Goal: Task Accomplishment & Management: Manage account settings

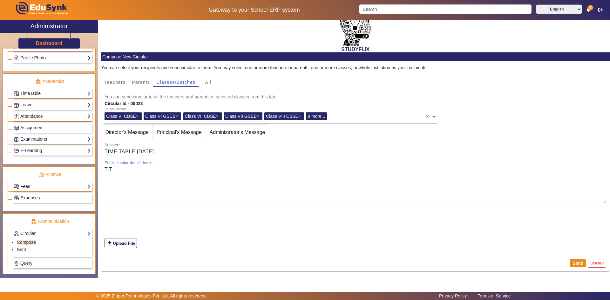
scroll to position [206, 0]
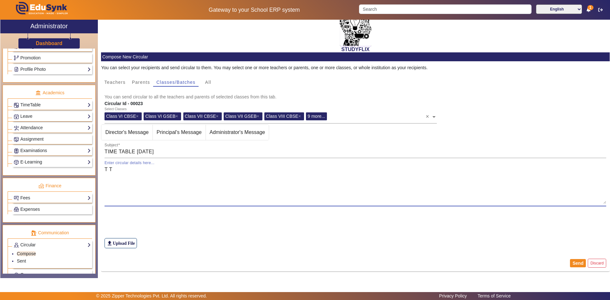
type textarea "T T"
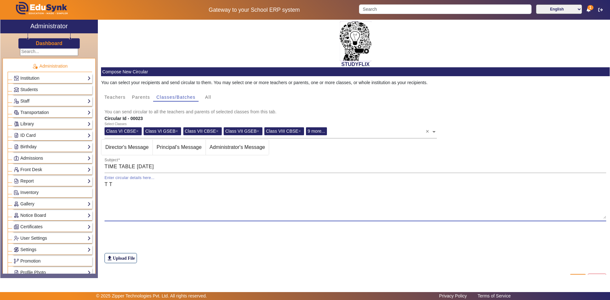
scroll to position [0, 0]
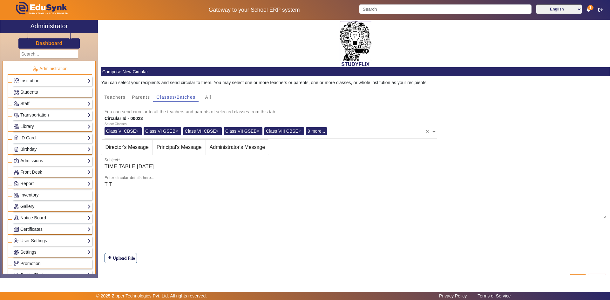
click at [26, 186] on link "Report" at bounding box center [52, 183] width 77 height 7
click at [19, 199] on link "App Invites" at bounding box center [28, 199] width 22 height 5
select select
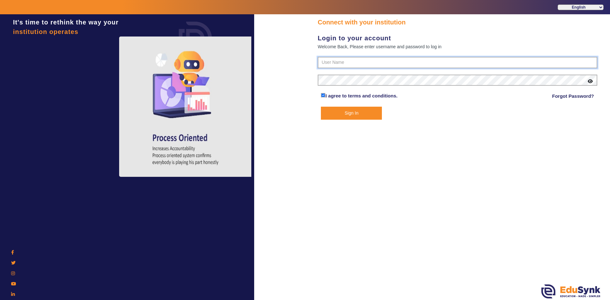
type input "6354922771"
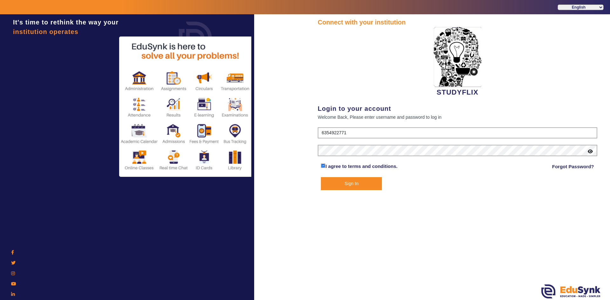
click at [321, 183] on button "Sign In" at bounding box center [351, 183] width 61 height 13
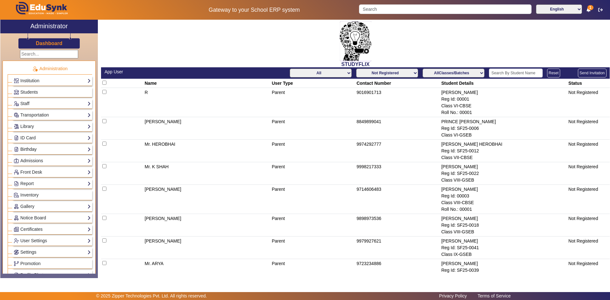
click at [32, 146] on link "Birthday" at bounding box center [52, 149] width 77 height 7
click at [31, 157] on link "Students" at bounding box center [25, 158] width 17 height 5
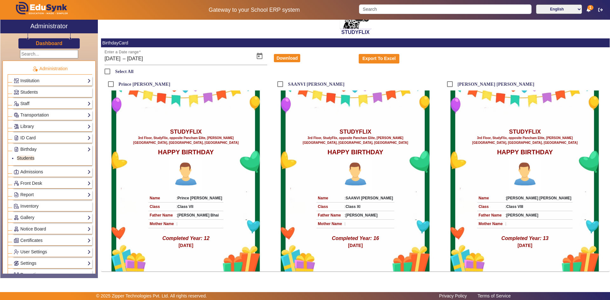
scroll to position [0, 0]
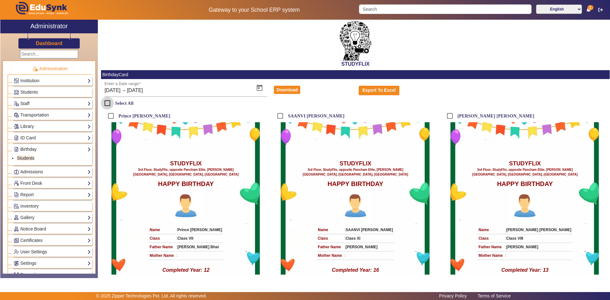
click at [109, 103] on input "Select All" at bounding box center [107, 103] width 13 height 13
checkbox input "true"
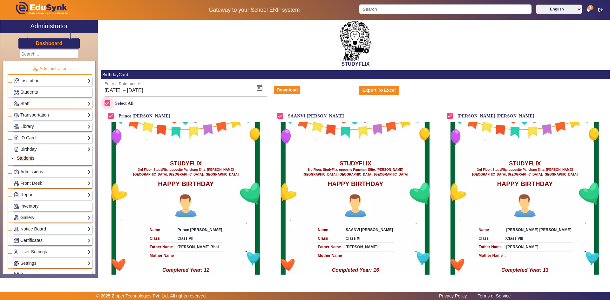
scroll to position [32, 0]
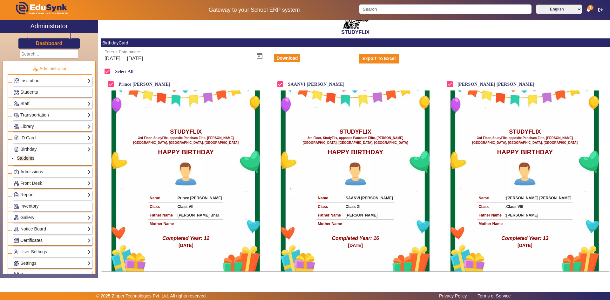
click at [47, 140] on link "ID Card" at bounding box center [52, 137] width 77 height 7
click at [37, 130] on link "Library" at bounding box center [52, 126] width 77 height 7
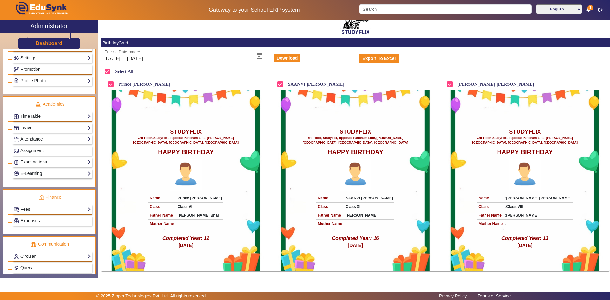
scroll to position [261, 0]
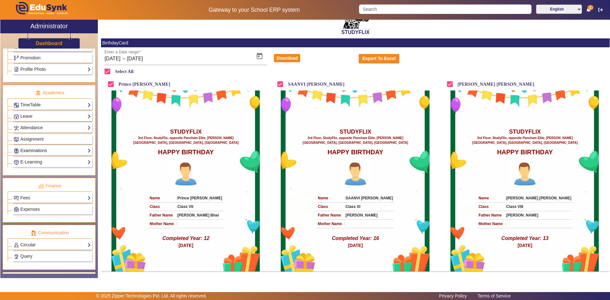
click at [32, 151] on link "Examinations" at bounding box center [52, 150] width 77 height 7
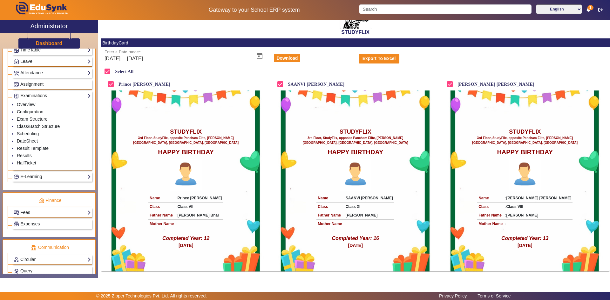
scroll to position [206, 0]
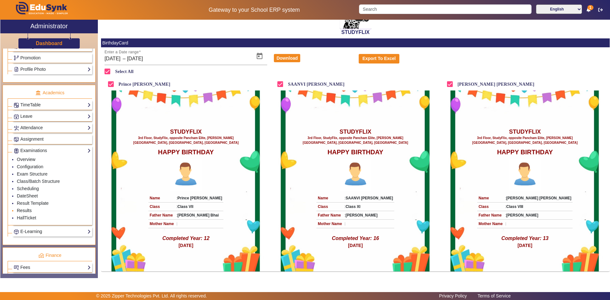
click at [18, 212] on link "Results" at bounding box center [24, 210] width 15 height 5
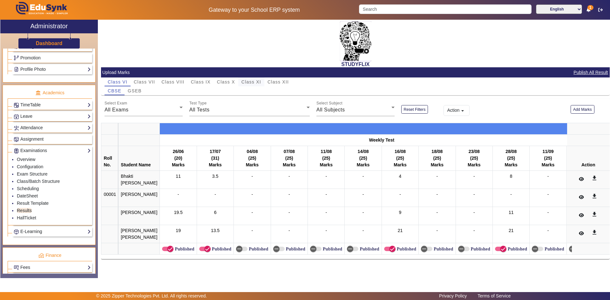
click at [253, 82] on span "Class XI" at bounding box center [251, 82] width 20 height 4
click at [283, 83] on span "Class XII" at bounding box center [277, 82] width 21 height 4
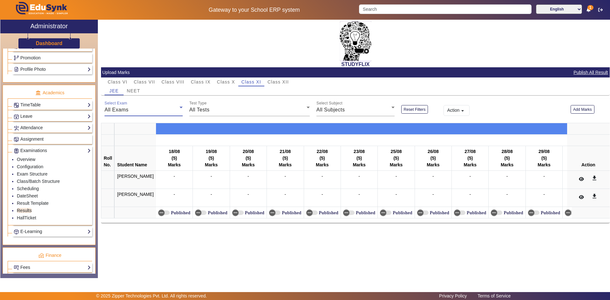
click at [131, 109] on div "All Exams" at bounding box center [142, 110] width 75 height 8
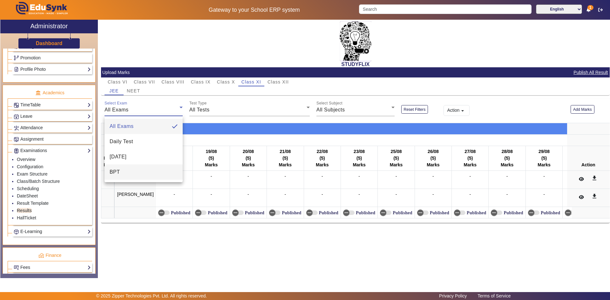
click at [123, 170] on mat-option "BPT" at bounding box center [144, 172] width 78 height 15
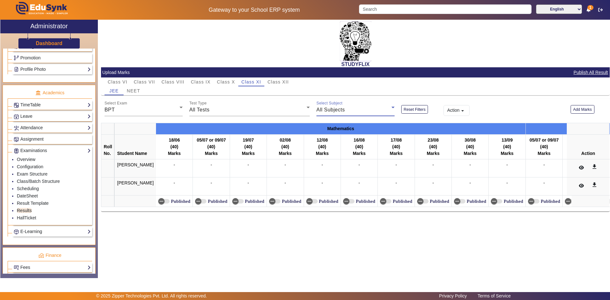
click at [338, 111] on span "All Subjects" at bounding box center [330, 109] width 29 height 5
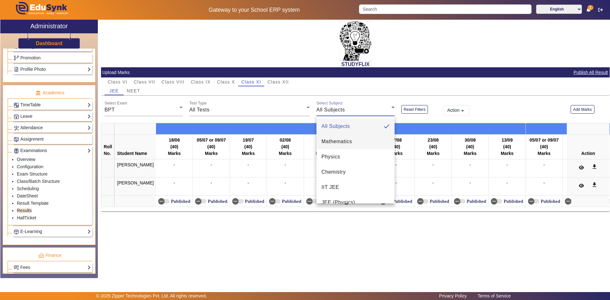
click at [337, 145] on span "Mathematics" at bounding box center [336, 142] width 30 height 8
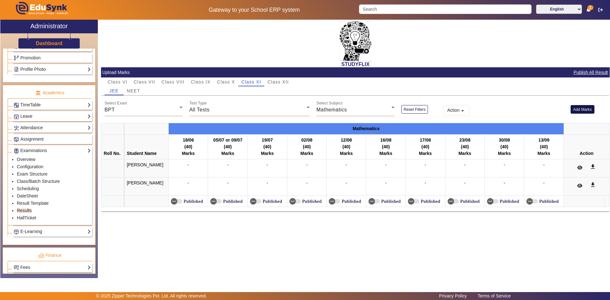
click at [577, 110] on button "Add Marks" at bounding box center [582, 109] width 24 height 9
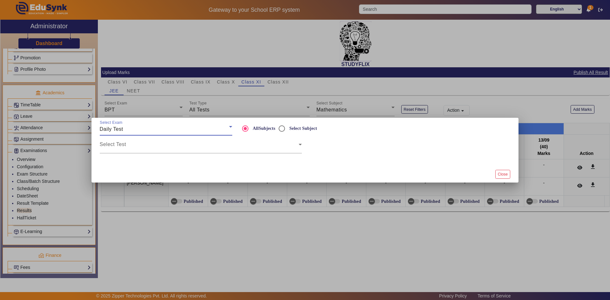
click at [172, 132] on div "Daily Test" at bounding box center [164, 129] width 129 height 8
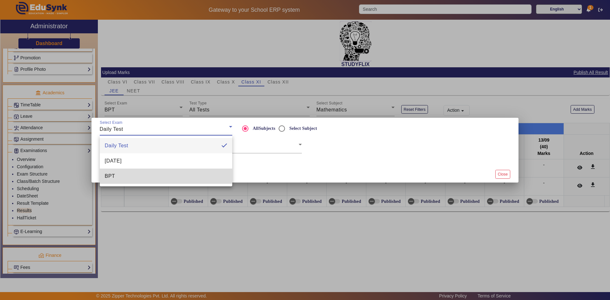
click at [156, 170] on mat-option "BPT" at bounding box center [166, 176] width 132 height 15
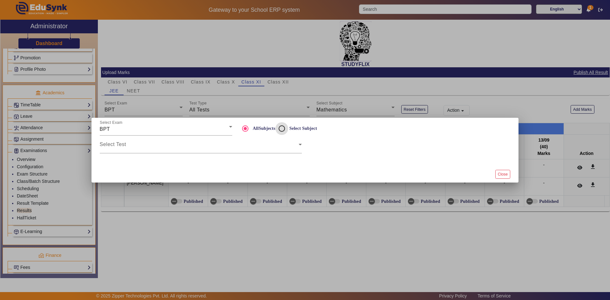
click at [281, 130] on input "Select Subject" at bounding box center [281, 128] width 13 height 13
radio input "true"
click at [333, 152] on div "Select Subject" at bounding box center [409, 145] width 202 height 18
click at [335, 152] on div "Select Subject" at bounding box center [409, 145] width 202 height 18
click at [291, 146] on span at bounding box center [199, 147] width 199 height 8
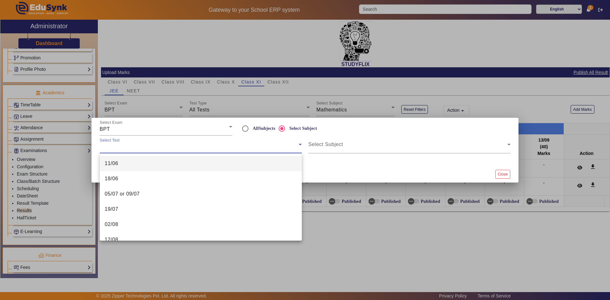
click at [272, 130] on div at bounding box center [305, 150] width 610 height 300
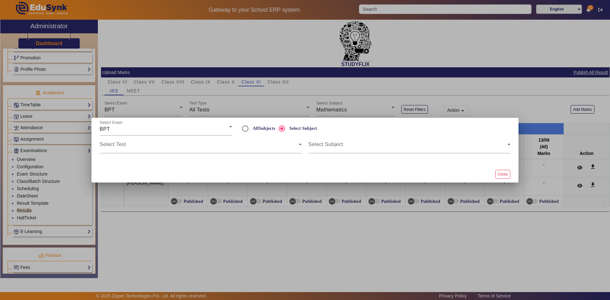
click at [253, 129] on label "AllSubjects" at bounding box center [264, 128] width 24 height 5
click at [252, 129] on input "AllSubjects" at bounding box center [245, 128] width 13 height 13
radio input "true"
click at [255, 148] on span at bounding box center [199, 147] width 199 height 8
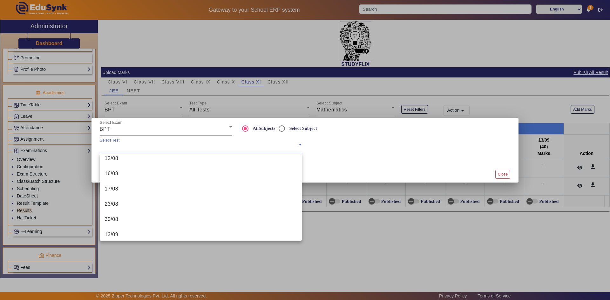
scroll to position [85, 0]
click at [160, 101] on div at bounding box center [305, 150] width 610 height 300
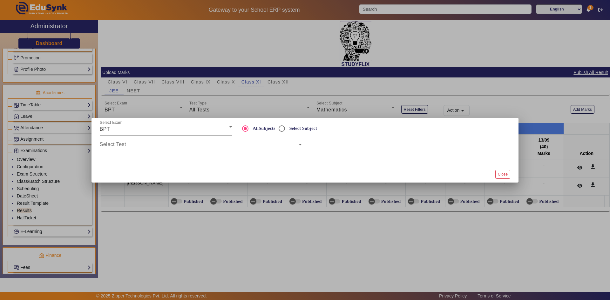
click at [193, 80] on div at bounding box center [305, 150] width 610 height 300
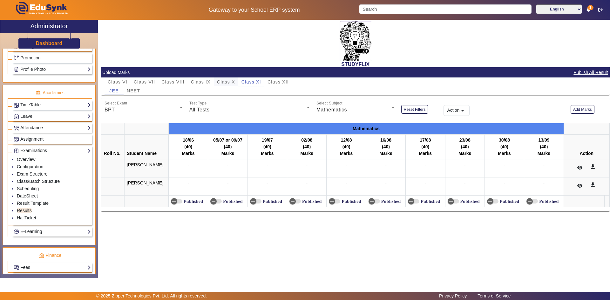
click at [224, 82] on span "Class X" at bounding box center [226, 82] width 18 height 4
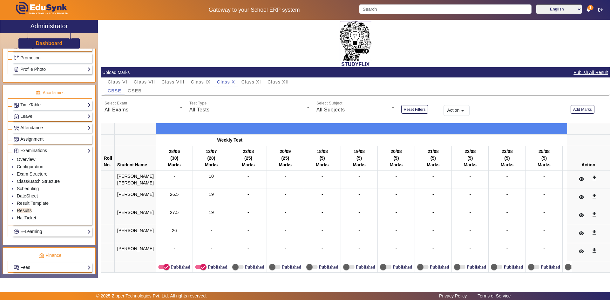
click at [127, 109] on span "All Exams" at bounding box center [117, 109] width 24 height 5
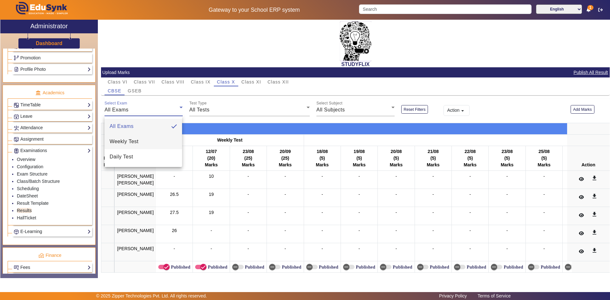
click at [122, 139] on span "Weekly Test" at bounding box center [124, 142] width 29 height 8
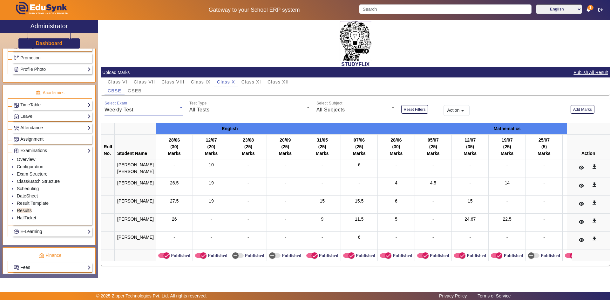
click at [212, 111] on div "All Tests" at bounding box center [247, 110] width 117 height 8
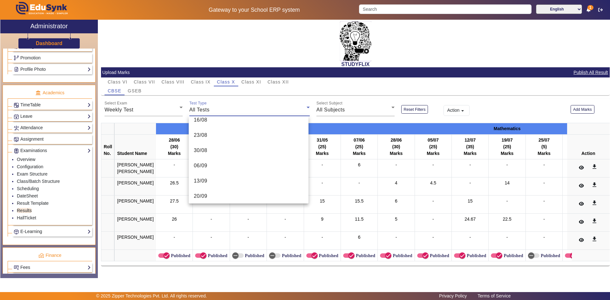
scroll to position [162, 0]
click at [209, 188] on mat-option "20/09" at bounding box center [249, 193] width 120 height 15
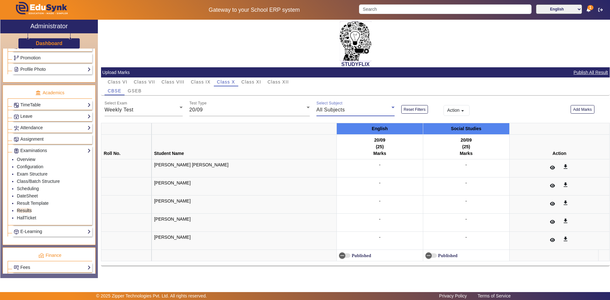
click at [353, 112] on div "All Subjects" at bounding box center [353, 110] width 75 height 8
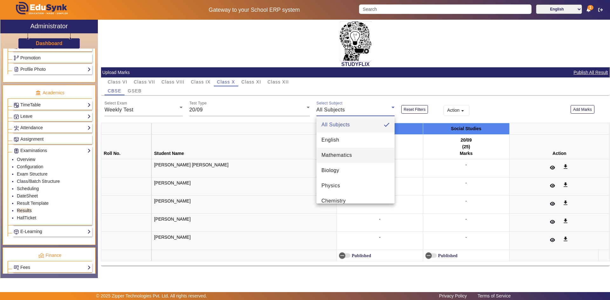
scroll to position [0, 0]
click at [443, 94] on div at bounding box center [305, 150] width 610 height 300
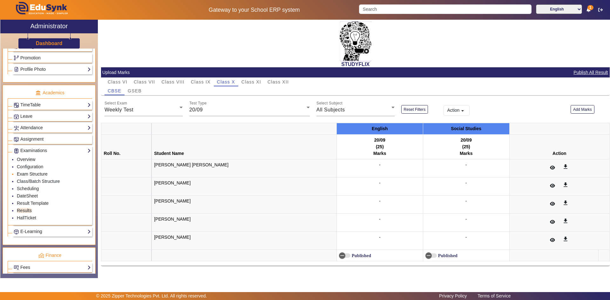
click at [26, 175] on link "Exam Structure" at bounding box center [32, 174] width 30 height 5
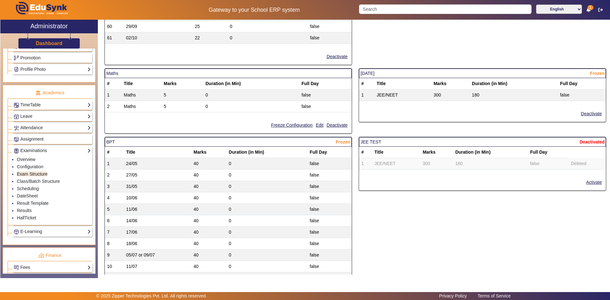
scroll to position [858, 0]
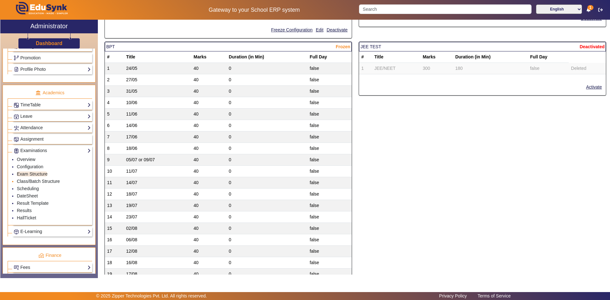
click at [34, 180] on link "Class/Batch Structure" at bounding box center [38, 181] width 43 height 5
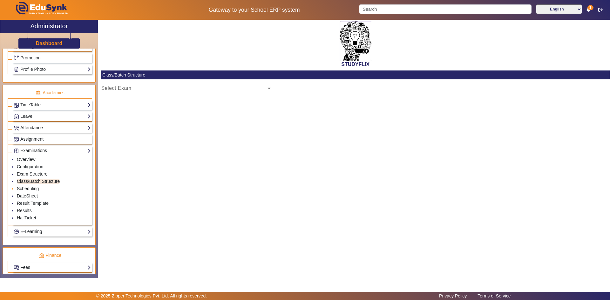
click at [123, 86] on mat-label "Select Exam" at bounding box center [116, 87] width 30 height 5
click at [32, 187] on link "Scheduling" at bounding box center [28, 188] width 22 height 5
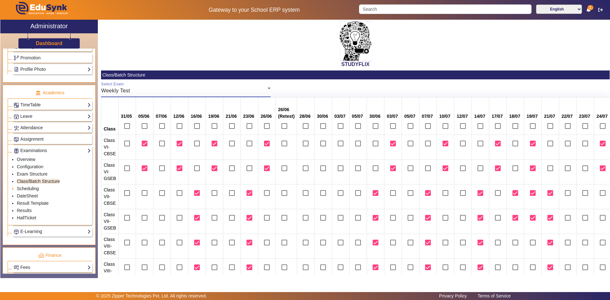
click at [30, 189] on link "Scheduling" at bounding box center [28, 188] width 22 height 5
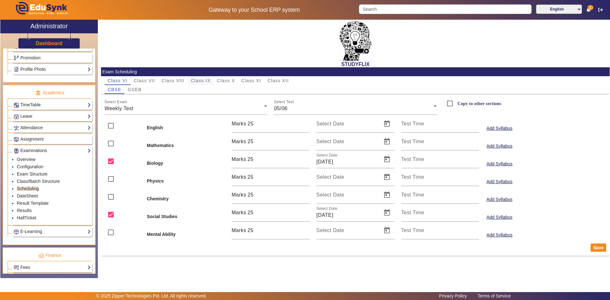
click at [207, 82] on span "Class IX" at bounding box center [201, 80] width 20 height 4
click at [233, 83] on span "Class X" at bounding box center [226, 80] width 18 height 4
click at [145, 108] on div "Weekly Test" at bounding box center [185, 109] width 160 height 8
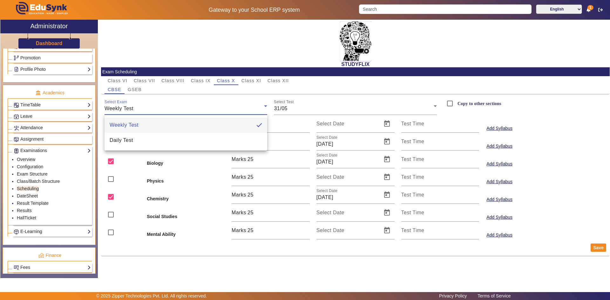
click at [153, 108] on div at bounding box center [305, 150] width 610 height 300
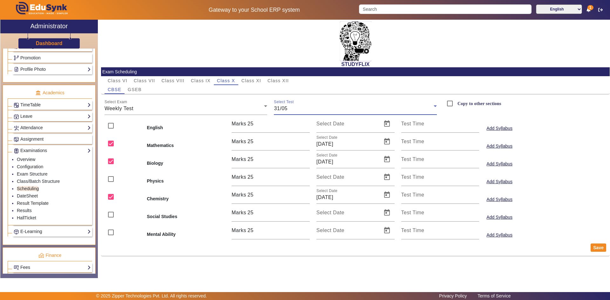
click at [282, 108] on span "31/05" at bounding box center [281, 108] width 14 height 5
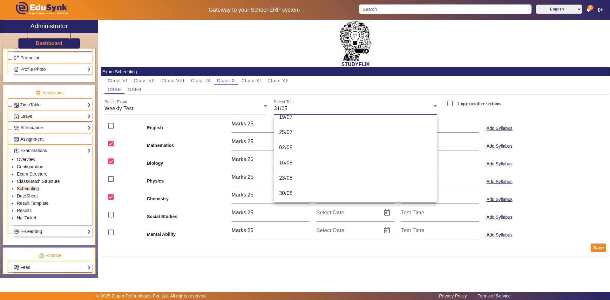
scroll to position [146, 0]
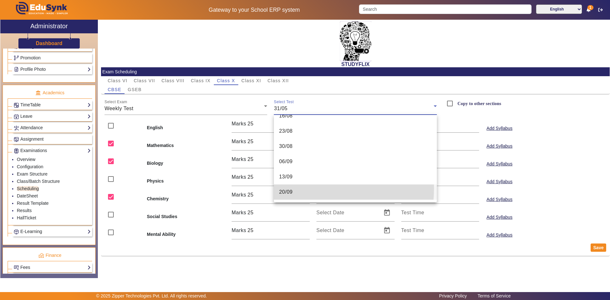
click at [294, 188] on mat-option "20/09" at bounding box center [355, 192] width 163 height 15
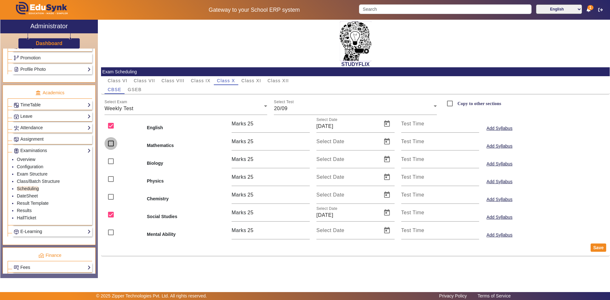
click at [112, 143] on input "checkbox" at bounding box center [111, 143] width 13 height 13
checkbox input "true"
click at [386, 141] on span "Open calendar" at bounding box center [386, 141] width 15 height 15
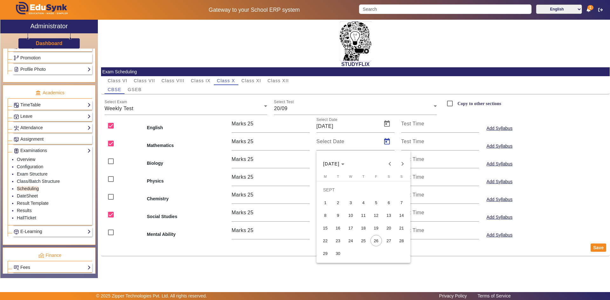
click at [392, 227] on span "20" at bounding box center [388, 227] width 11 height 11
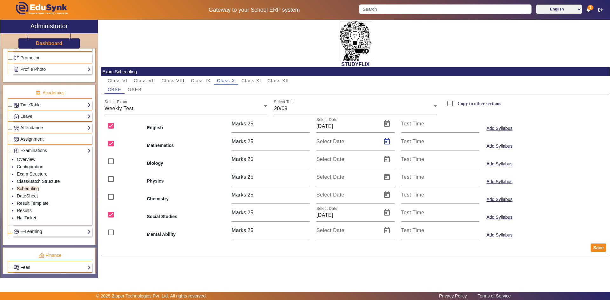
type input "[DATE]"
click at [594, 248] on button "Save" at bounding box center [599, 248] width 16 height 8
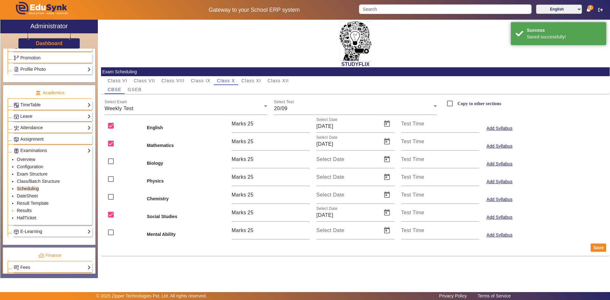
click at [25, 212] on link "Results" at bounding box center [24, 210] width 15 height 5
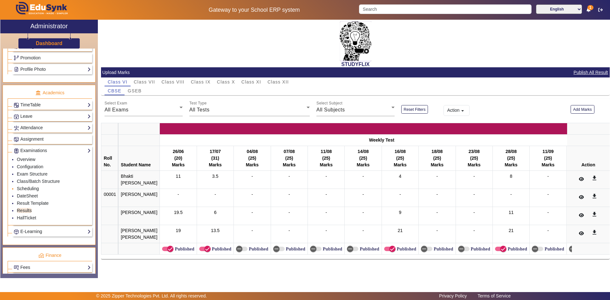
click at [29, 188] on link "Scheduling" at bounding box center [28, 188] width 22 height 5
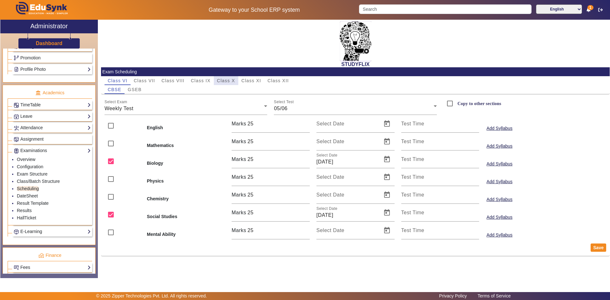
click at [226, 82] on span "Class X" at bounding box center [226, 80] width 18 height 4
click at [132, 89] on span "GSEB" at bounding box center [135, 89] width 14 height 4
click at [284, 109] on div "31/05" at bounding box center [354, 109] width 160 height 8
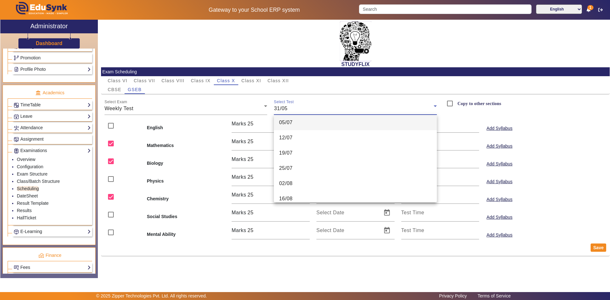
scroll to position [146, 0]
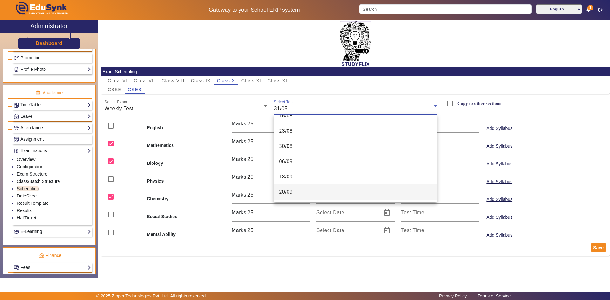
click at [296, 190] on mat-option "20/09" at bounding box center [355, 192] width 163 height 15
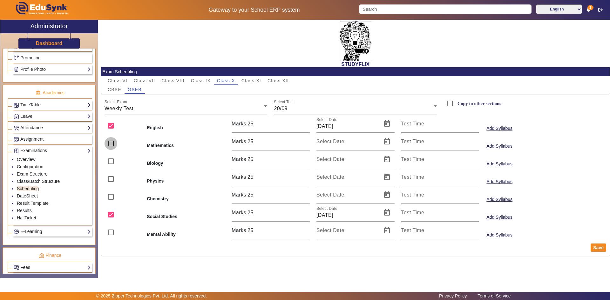
click at [111, 144] on input "checkbox" at bounding box center [111, 143] width 13 height 13
checkbox input "true"
click at [383, 141] on span "Open calendar" at bounding box center [386, 141] width 15 height 15
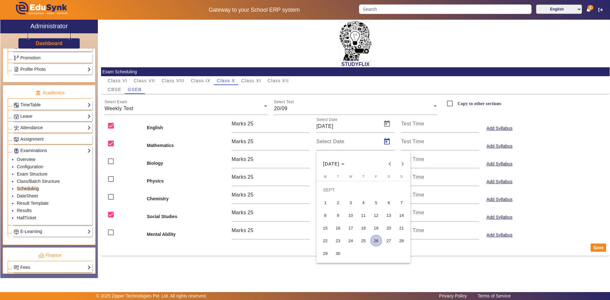
click at [388, 227] on span "20" at bounding box center [388, 227] width 11 height 11
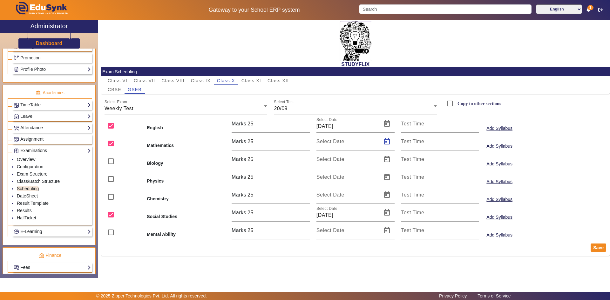
type input "[DATE]"
click at [596, 250] on button "Save" at bounding box center [599, 248] width 16 height 8
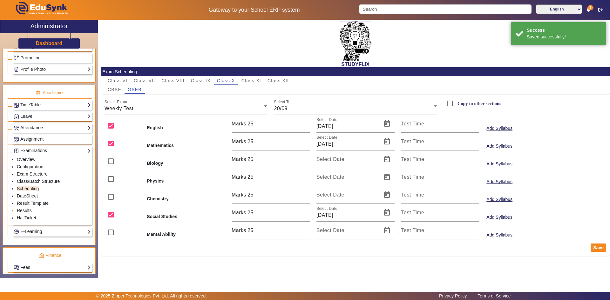
click at [29, 208] on link "Results" at bounding box center [24, 210] width 15 height 5
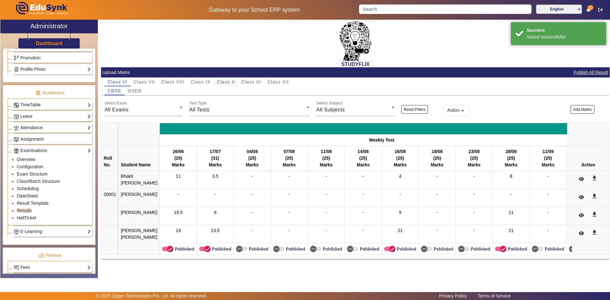
click at [222, 82] on span "Class X" at bounding box center [226, 82] width 18 height 4
click at [226, 82] on span "Class X" at bounding box center [226, 82] width 18 height 4
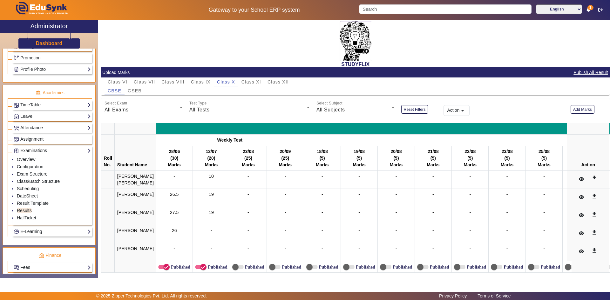
click at [135, 112] on div "All Exams" at bounding box center [142, 110] width 75 height 8
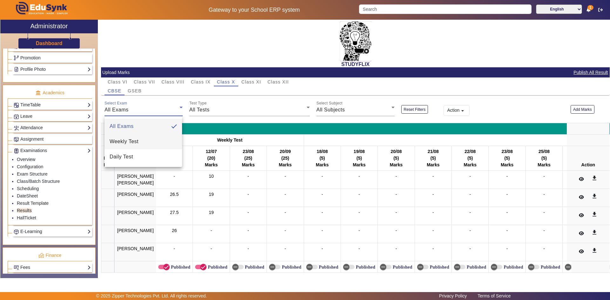
click at [128, 144] on span "Weekly Test" at bounding box center [124, 142] width 29 height 8
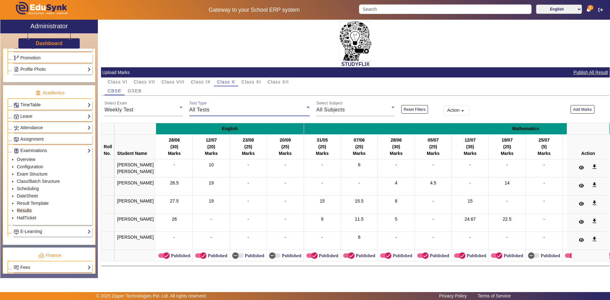
click at [269, 111] on div "All Tests" at bounding box center [247, 110] width 117 height 8
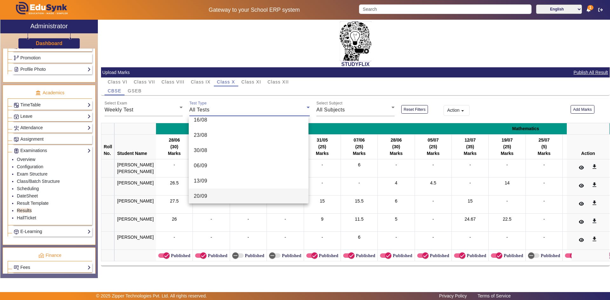
click at [240, 194] on mat-option "20/09" at bounding box center [249, 196] width 120 height 15
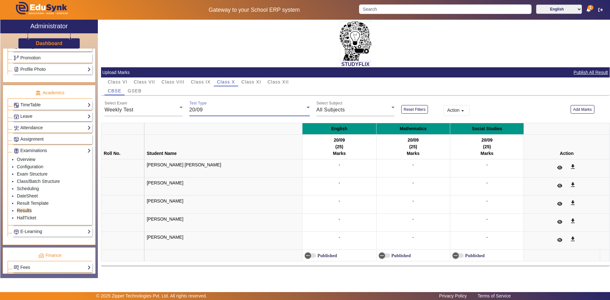
scroll to position [159, 0]
click at [351, 110] on div "All Subjects" at bounding box center [353, 110] width 75 height 8
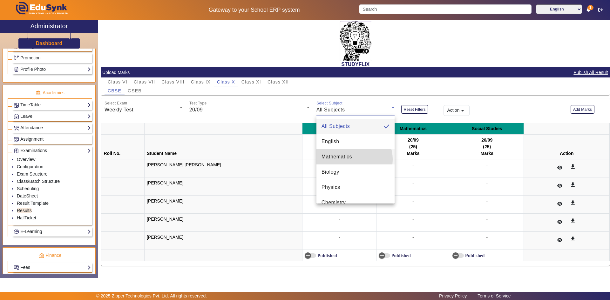
click at [352, 159] on span "Mathematics" at bounding box center [336, 157] width 30 height 8
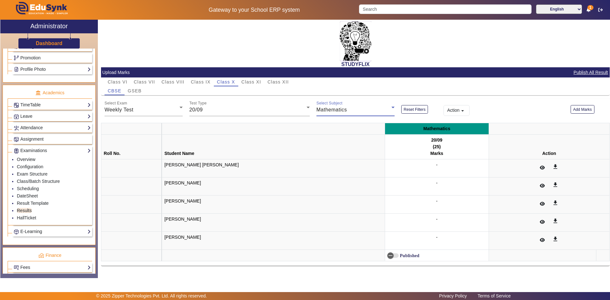
click at [436, 164] on span "-" at bounding box center [437, 164] width 2 height 5
click at [581, 108] on button "Add Marks" at bounding box center [582, 109] width 24 height 9
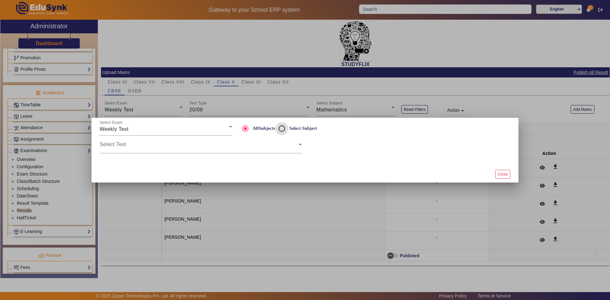
click at [285, 129] on input "Select Subject" at bounding box center [281, 128] width 13 height 13
radio input "true"
click at [277, 149] on span at bounding box center [199, 147] width 199 height 8
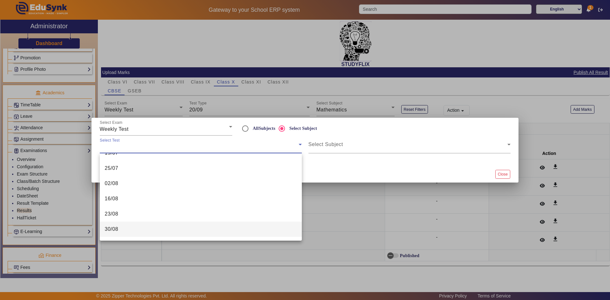
scroll to position [146, 0]
click at [202, 228] on mat-option "20/09" at bounding box center [201, 230] width 202 height 15
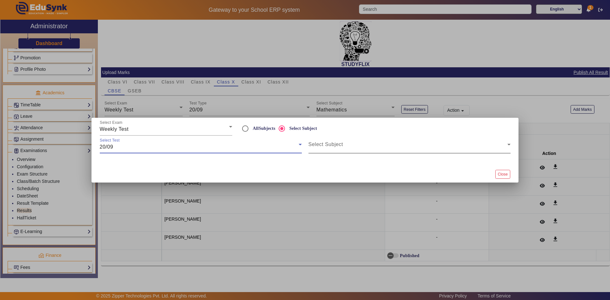
click at [355, 146] on span at bounding box center [407, 147] width 199 height 8
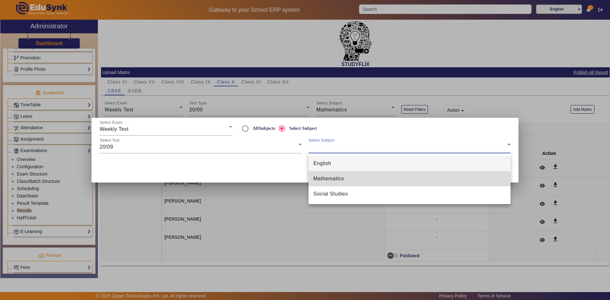
click at [366, 176] on mat-option "Mathematics" at bounding box center [409, 178] width 202 height 15
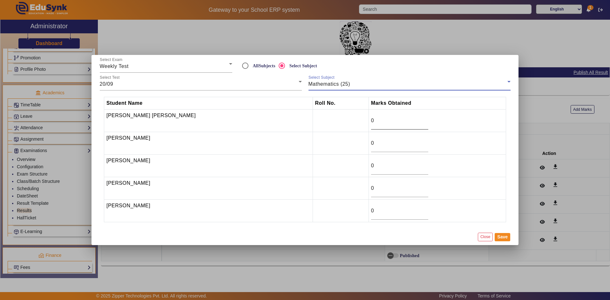
click at [371, 121] on input "0" at bounding box center [399, 121] width 57 height 8
click at [483, 235] on button "Close" at bounding box center [485, 237] width 15 height 9
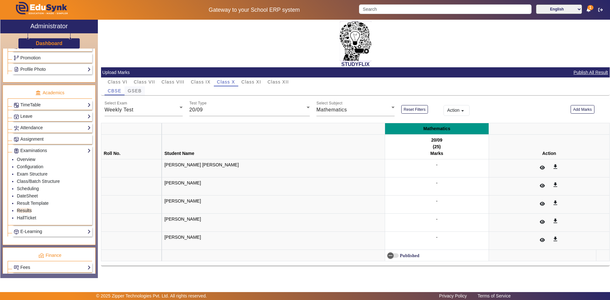
click at [137, 92] on span "GSEB" at bounding box center [135, 91] width 14 height 4
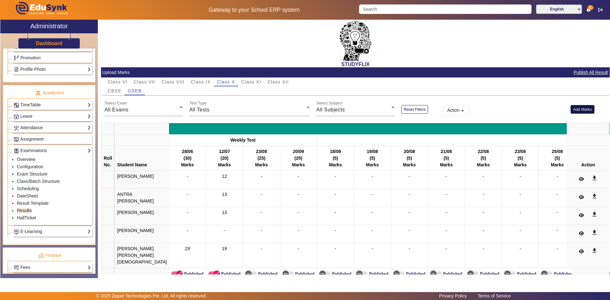
click at [581, 108] on button "Add Marks" at bounding box center [582, 109] width 24 height 9
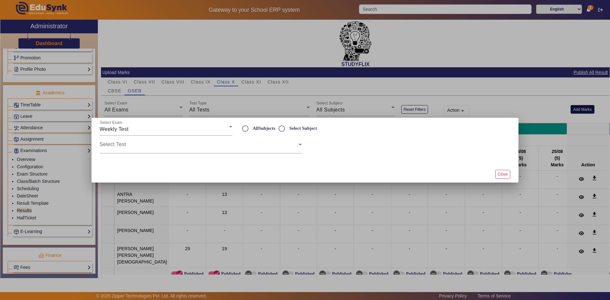
radio input "true"
click at [278, 127] on input "Select Subject" at bounding box center [281, 128] width 13 height 13
radio input "true"
click at [267, 141] on div "Select Test" at bounding box center [201, 145] width 202 height 18
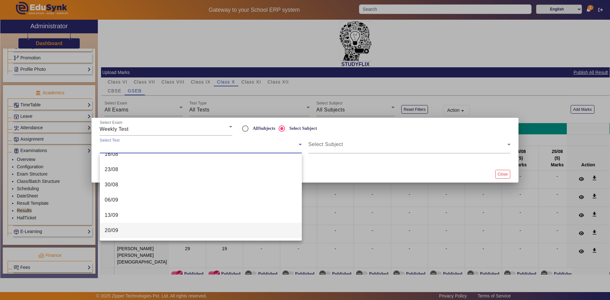
click at [187, 234] on mat-option "20/09" at bounding box center [201, 230] width 202 height 15
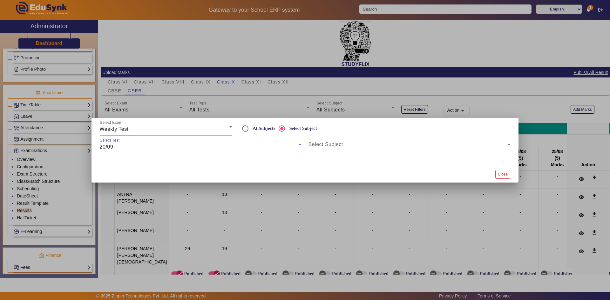
click at [342, 141] on div "Select Subject" at bounding box center [409, 145] width 202 height 18
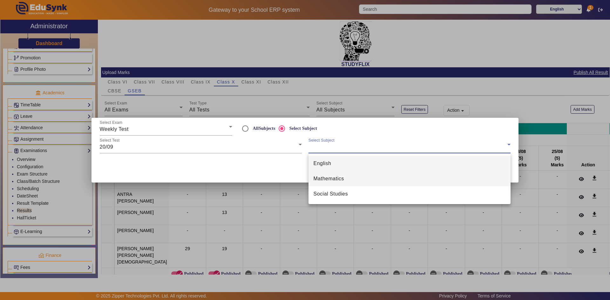
click at [341, 179] on span "Mathematics" at bounding box center [329, 179] width 30 height 8
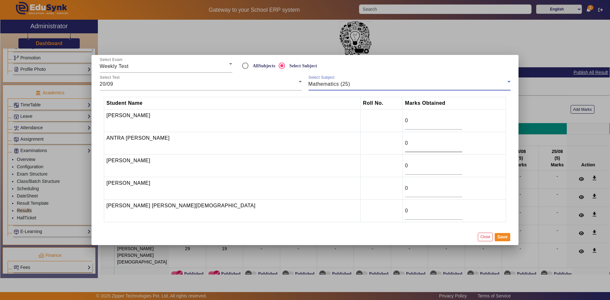
click at [405, 143] on input "0" at bounding box center [433, 143] width 57 height 8
type input "8.50"
click at [405, 162] on div "0" at bounding box center [433, 166] width 57 height 18
type input "1"
click at [405, 212] on input "0" at bounding box center [433, 211] width 57 height 8
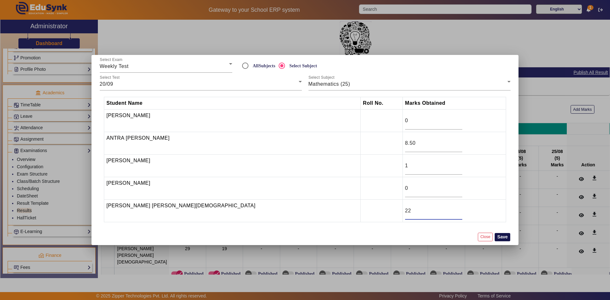
type input "22"
click at [504, 238] on button "Save" at bounding box center [503, 237] width 16 height 8
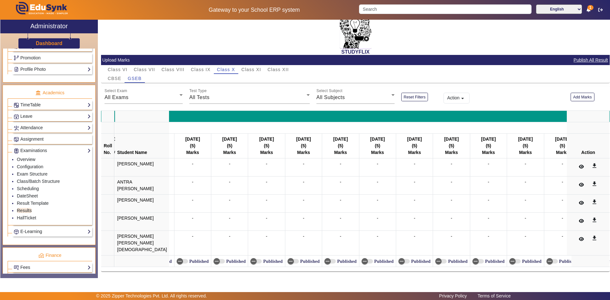
scroll to position [0, 8570]
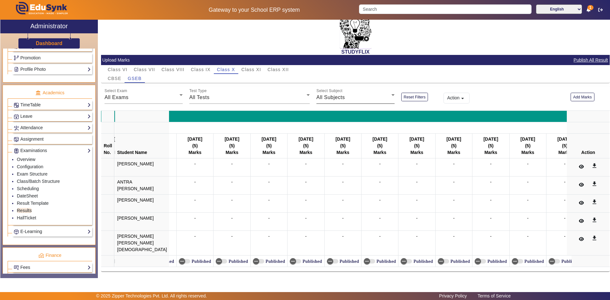
click at [348, 94] on div "All Subjects" at bounding box center [353, 98] width 75 height 8
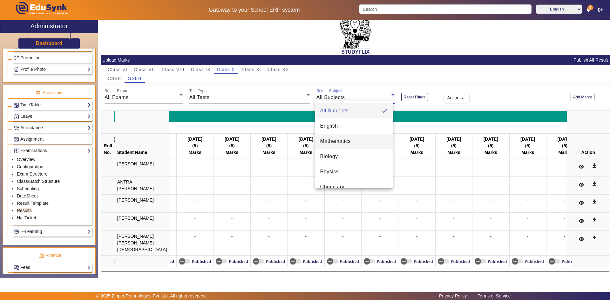
click at [335, 137] on mat-option "Mathematics" at bounding box center [354, 141] width 78 height 15
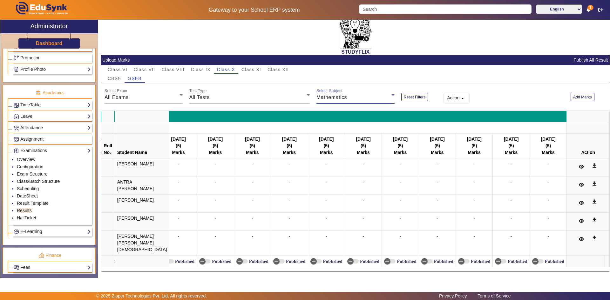
scroll to position [0, 1175]
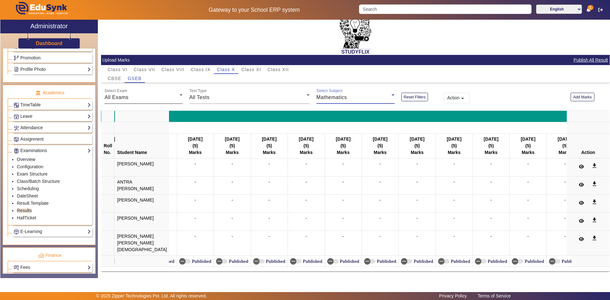
click at [148, 94] on div "All Exams" at bounding box center [142, 98] width 75 height 8
click at [135, 125] on span "Weekly Test" at bounding box center [124, 126] width 29 height 8
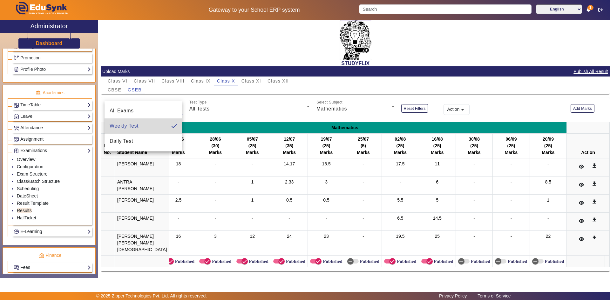
scroll to position [4, 0]
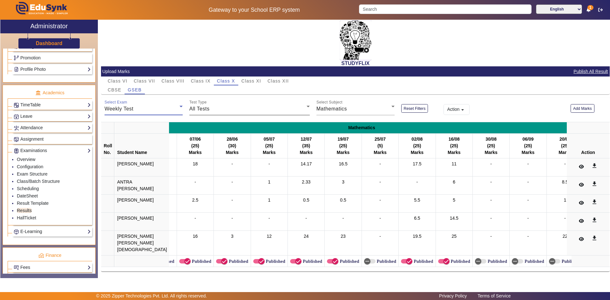
click at [213, 105] on div "All Tests" at bounding box center [247, 109] width 117 height 8
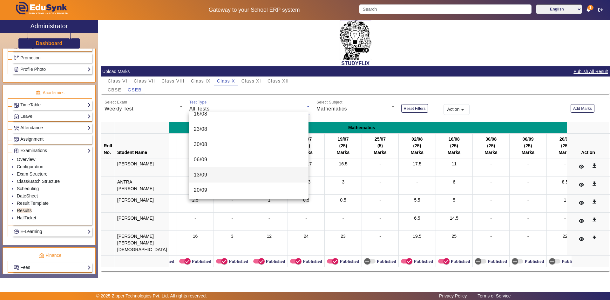
scroll to position [162, 0]
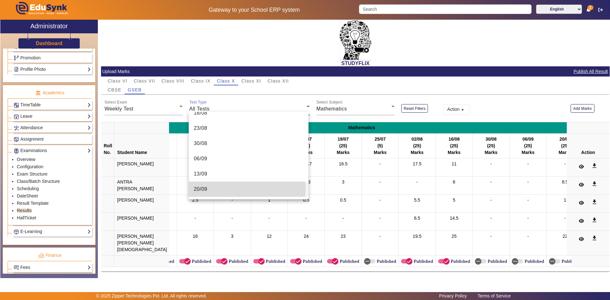
click at [229, 188] on mat-option "20/09" at bounding box center [249, 189] width 120 height 15
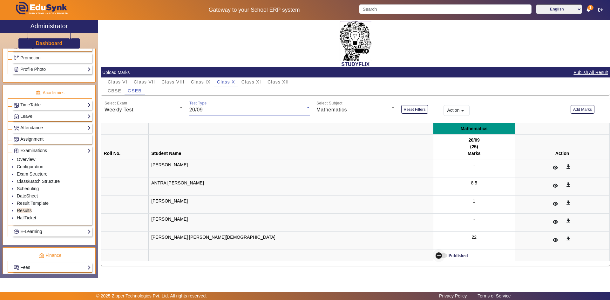
click at [432, 258] on span "button" at bounding box center [438, 255] width 13 height 13
click at [175, 81] on span "Class VIII" at bounding box center [172, 82] width 23 height 4
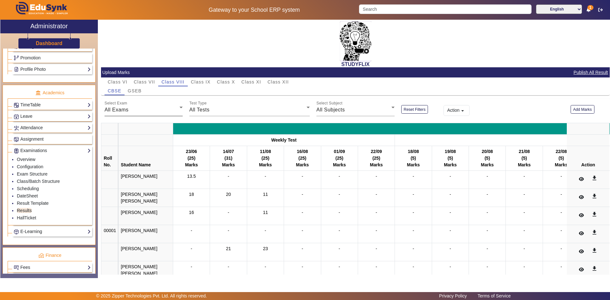
click at [142, 109] on div "All Exams" at bounding box center [142, 110] width 75 height 8
click at [578, 109] on div at bounding box center [305, 150] width 610 height 300
click at [577, 105] on button "Add Marks" at bounding box center [582, 109] width 24 height 9
click at [581, 110] on button "Add Marks" at bounding box center [582, 109] width 24 height 9
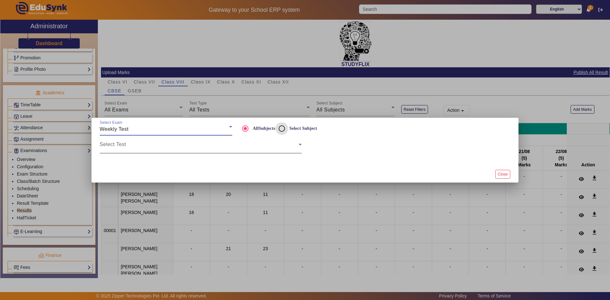
click at [280, 130] on input "Select Subject" at bounding box center [281, 128] width 13 height 13
radio input "true"
click at [193, 149] on span at bounding box center [199, 147] width 199 height 8
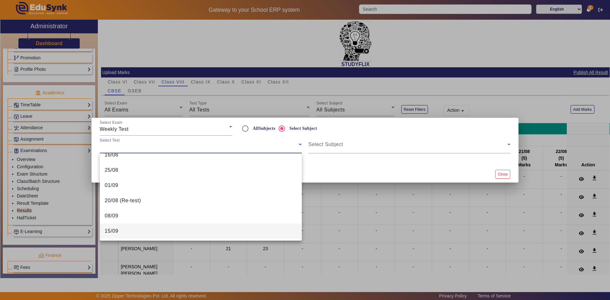
scroll to position [177, 0]
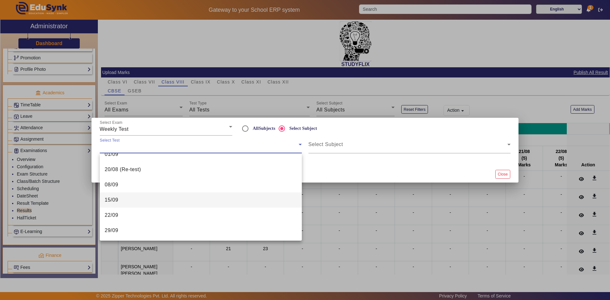
click at [165, 198] on mat-option "15/09" at bounding box center [201, 199] width 202 height 15
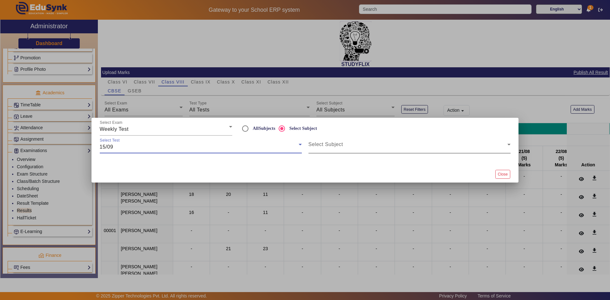
click at [351, 145] on span at bounding box center [407, 147] width 199 height 8
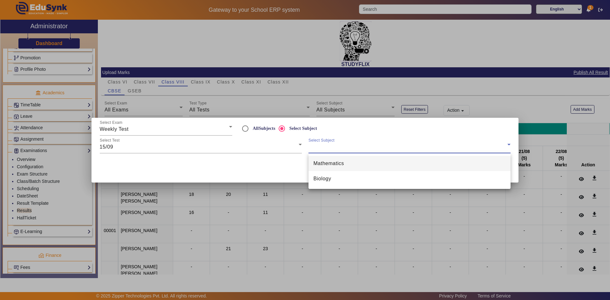
click at [368, 166] on mat-option "Mathematics" at bounding box center [409, 163] width 202 height 15
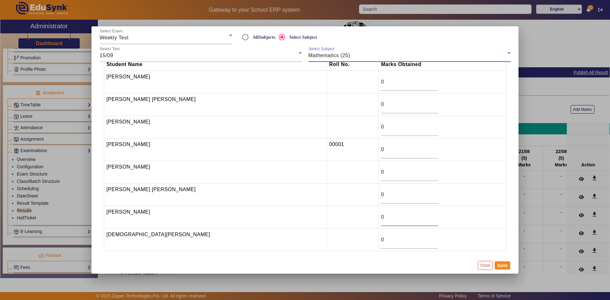
scroll to position [0, 0]
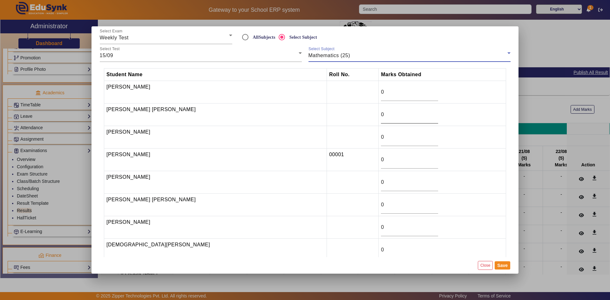
click at [381, 114] on input "0" at bounding box center [409, 115] width 57 height 8
type input "22"
click at [502, 266] on button "Save" at bounding box center [503, 265] width 16 height 8
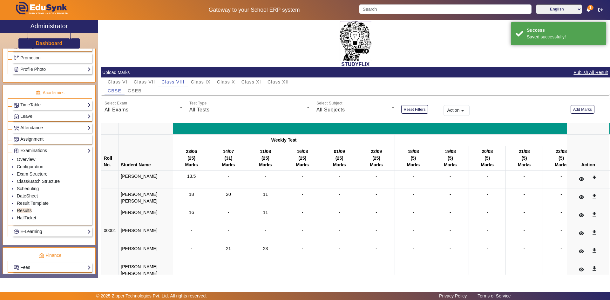
click at [139, 91] on span "GSEB" at bounding box center [135, 91] width 14 height 4
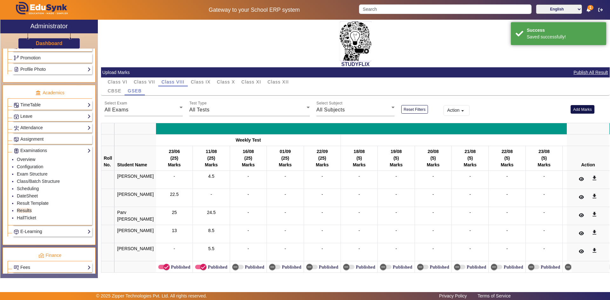
click at [578, 110] on button "Add Marks" at bounding box center [582, 109] width 24 height 9
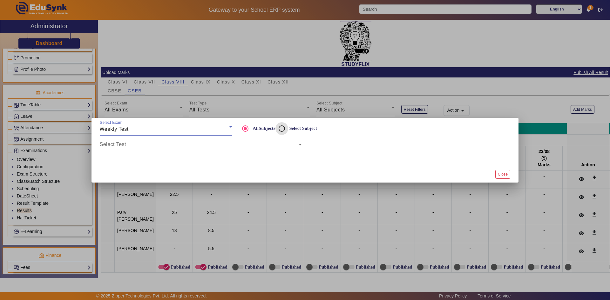
click at [282, 130] on input "Select Subject" at bounding box center [281, 128] width 13 height 13
radio input "true"
click at [252, 147] on span at bounding box center [199, 147] width 199 height 8
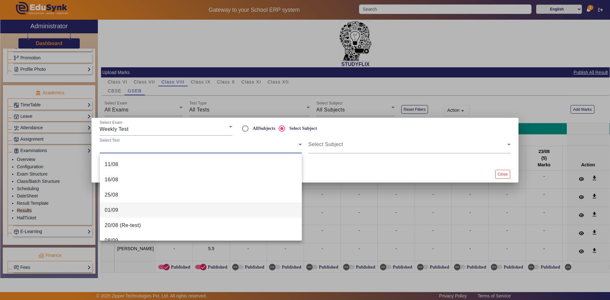
scroll to position [159, 0]
click at [164, 213] on mat-option "15/09" at bounding box center [201, 218] width 202 height 15
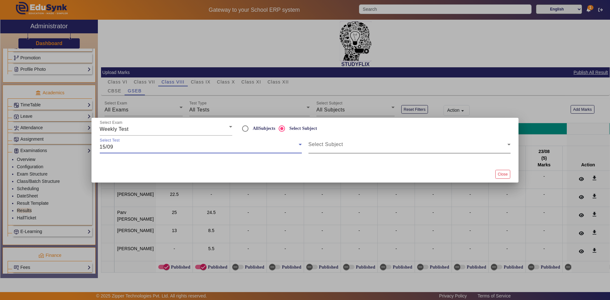
click at [332, 149] on span at bounding box center [407, 147] width 199 height 8
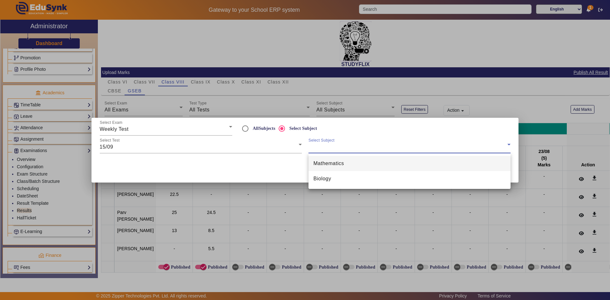
click at [333, 167] on span "Mathematics" at bounding box center [329, 164] width 30 height 8
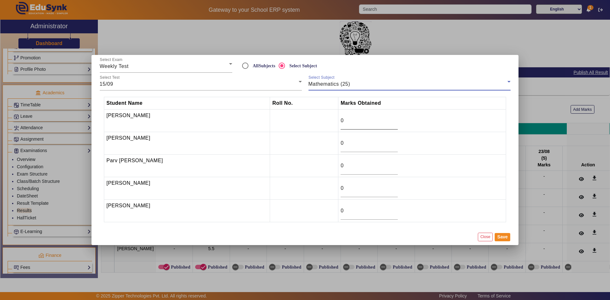
click at [360, 124] on input "0" at bounding box center [369, 121] width 57 height 8
click at [345, 147] on div "0" at bounding box center [369, 143] width 57 height 18
type input "9"
click at [347, 162] on input "0" at bounding box center [369, 166] width 57 height 8
type input "25"
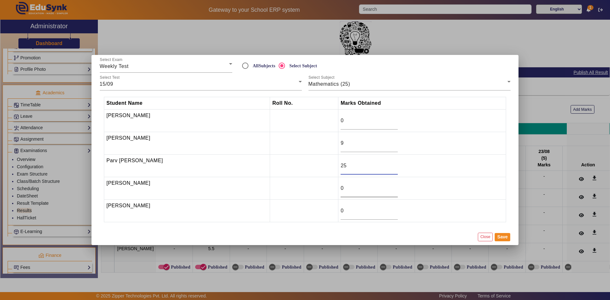
click at [350, 188] on input "0" at bounding box center [369, 189] width 57 height 8
type input "11"
click at [356, 213] on input "0" at bounding box center [369, 211] width 57 height 8
type input "5"
click at [503, 239] on button "Save" at bounding box center [503, 237] width 16 height 8
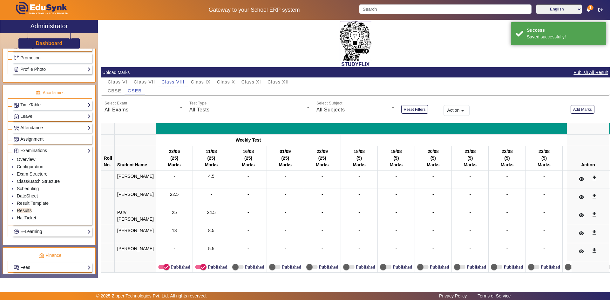
click at [155, 112] on div "All Exams" at bounding box center [142, 110] width 75 height 8
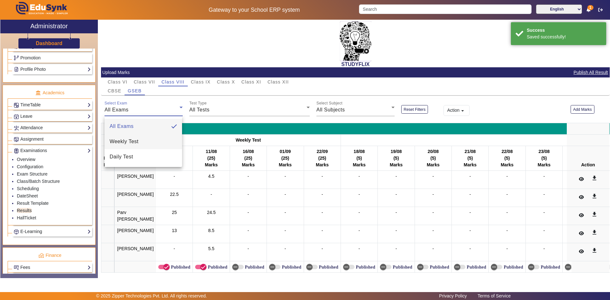
click at [149, 139] on mat-option "Weekly Test" at bounding box center [144, 141] width 78 height 15
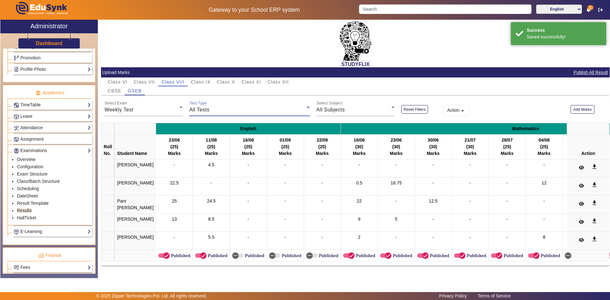
click at [224, 109] on div "All Tests" at bounding box center [247, 110] width 117 height 8
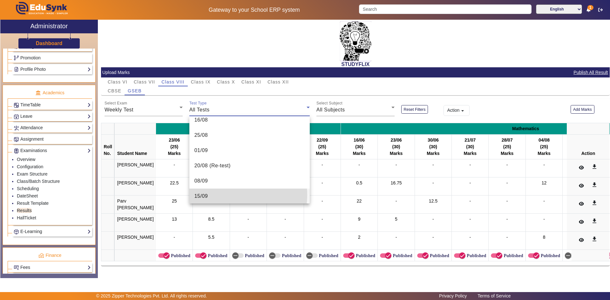
click at [237, 195] on mat-option "15/09" at bounding box center [249, 196] width 120 height 15
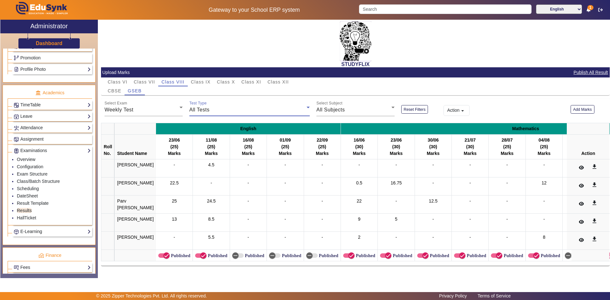
scroll to position [159, 0]
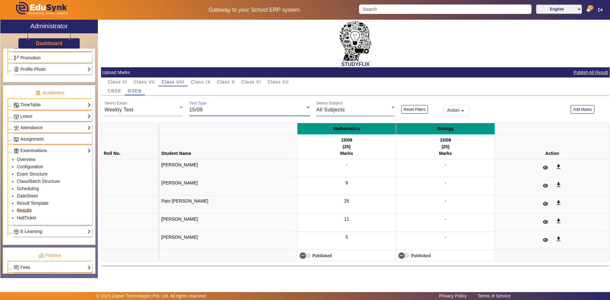
click at [340, 112] on span "All Subjects" at bounding box center [330, 109] width 29 height 5
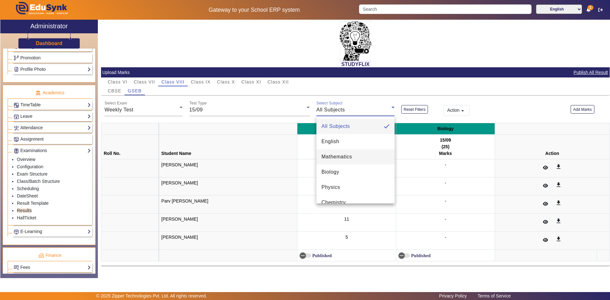
click at [348, 159] on span "Mathematics" at bounding box center [336, 157] width 30 height 8
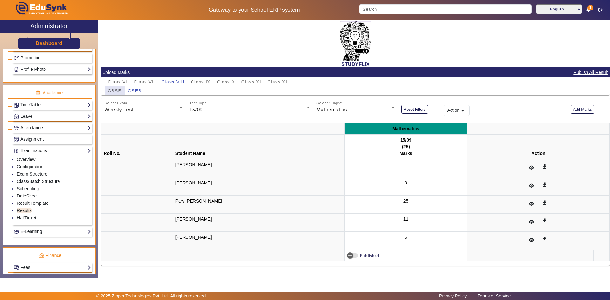
click at [116, 91] on span "CBSE" at bounding box center [115, 91] width 14 height 4
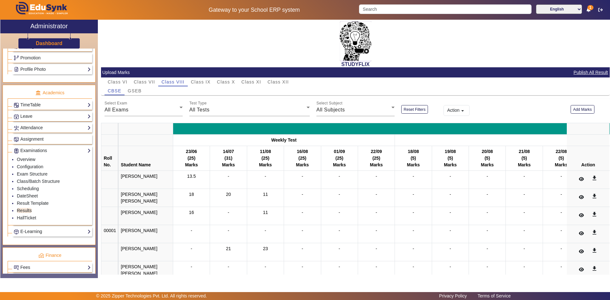
click at [132, 92] on span "GSEB" at bounding box center [135, 91] width 14 height 4
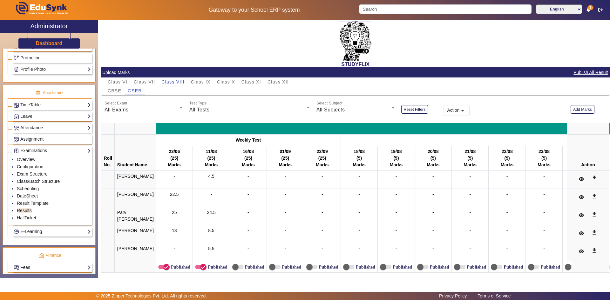
click at [160, 109] on div "All Exams" at bounding box center [142, 110] width 75 height 8
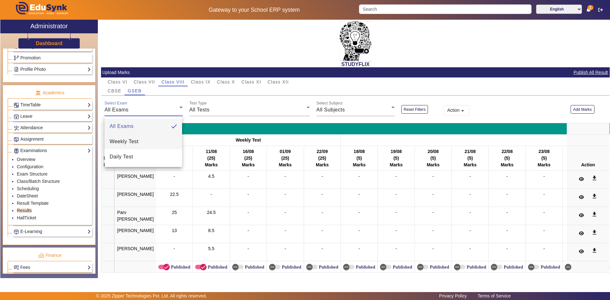
click at [159, 140] on mat-option "Weekly Test" at bounding box center [144, 141] width 78 height 15
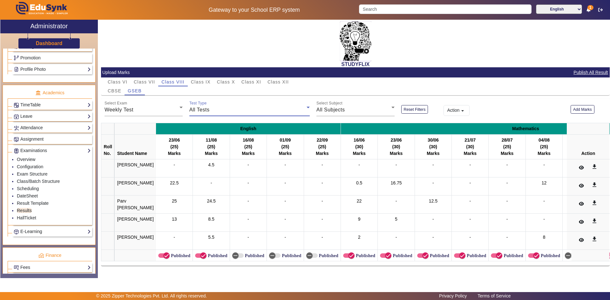
click at [225, 109] on div "All Tests" at bounding box center [247, 110] width 117 height 8
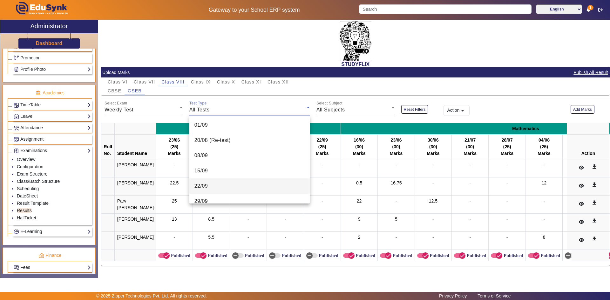
scroll to position [192, 0]
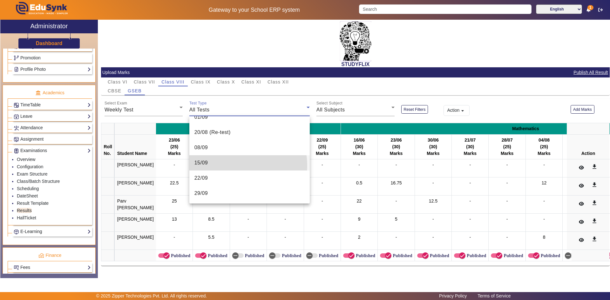
click at [231, 166] on mat-option "15/09" at bounding box center [249, 162] width 120 height 15
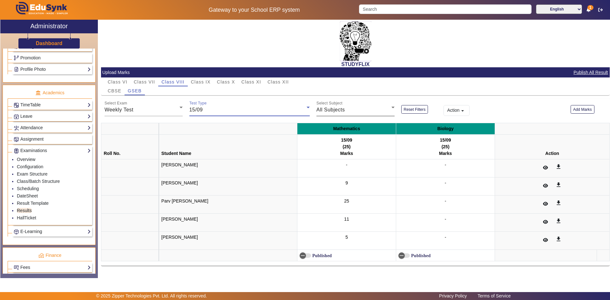
click at [349, 102] on div "Select Subject All Subjects" at bounding box center [355, 107] width 78 height 18
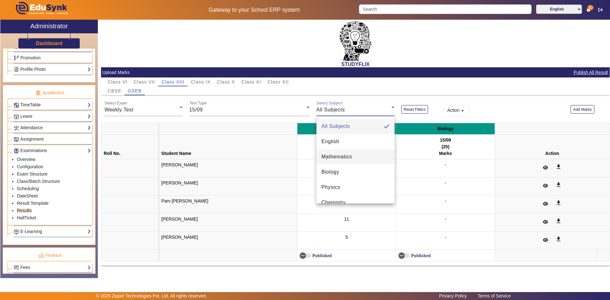
click at [339, 158] on span "Mathematics" at bounding box center [336, 157] width 30 height 8
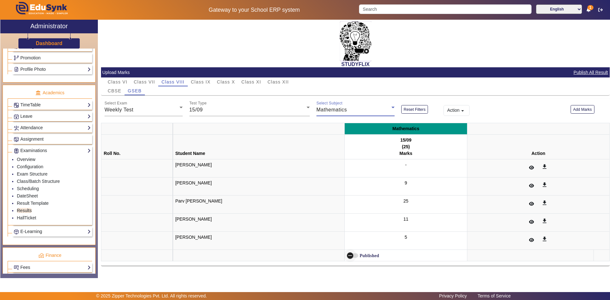
click at [347, 254] on icon "button" at bounding box center [350, 256] width 6 height 6
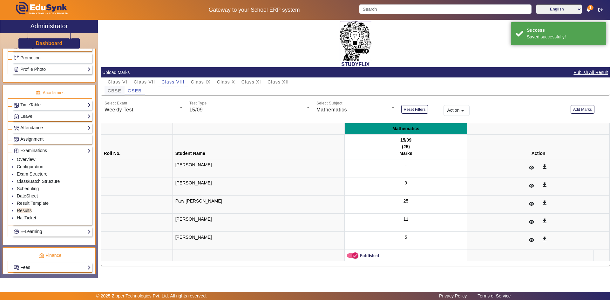
click at [113, 92] on span "CBSE" at bounding box center [115, 91] width 14 height 4
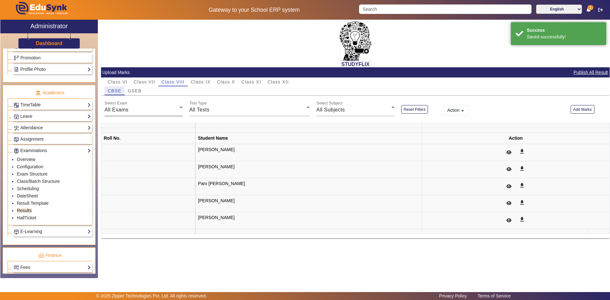
click at [172, 110] on div "All Exams" at bounding box center [142, 110] width 75 height 8
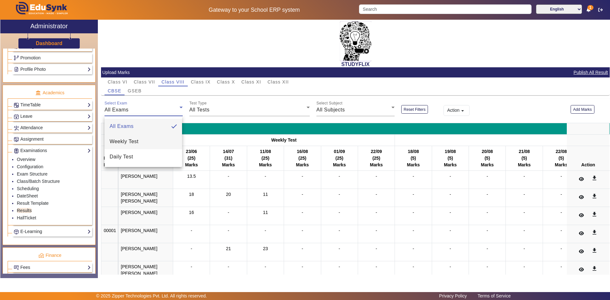
click at [147, 141] on mat-option "Weekly Test" at bounding box center [144, 141] width 78 height 15
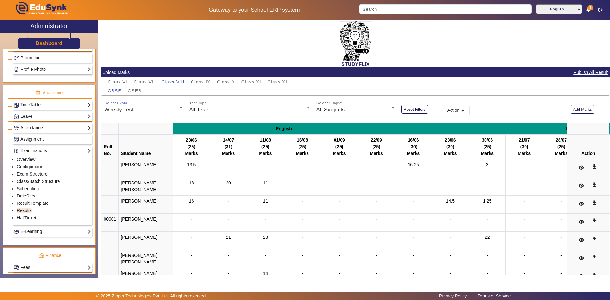
click at [248, 114] on div "Test Type All Tests" at bounding box center [249, 107] width 120 height 18
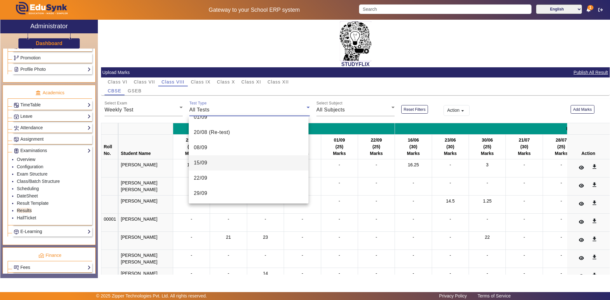
click at [244, 165] on mat-option "15/09" at bounding box center [249, 162] width 120 height 15
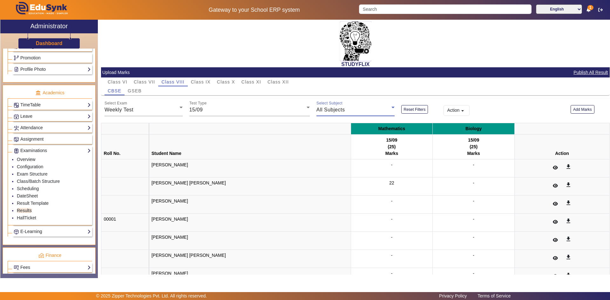
click at [347, 108] on div "All Subjects" at bounding box center [353, 110] width 75 height 8
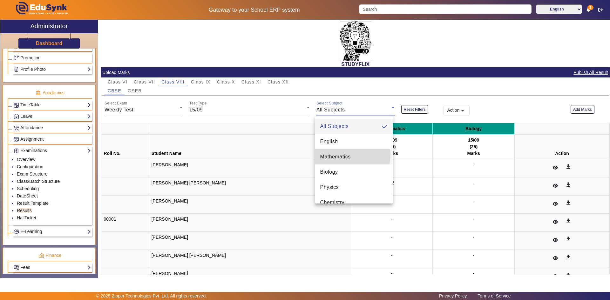
click at [339, 154] on span "Mathematics" at bounding box center [335, 157] width 30 height 8
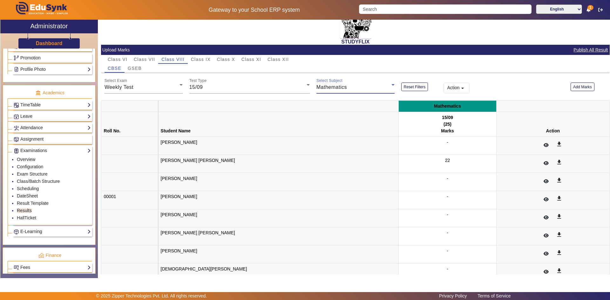
scroll to position [49, 0]
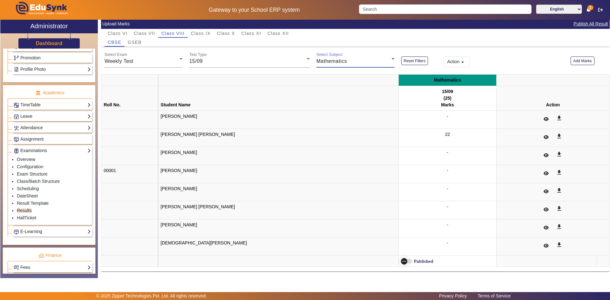
click at [401, 263] on icon "button" at bounding box center [404, 262] width 6 height 6
click at [112, 30] on span "Class VI" at bounding box center [118, 33] width 20 height 9
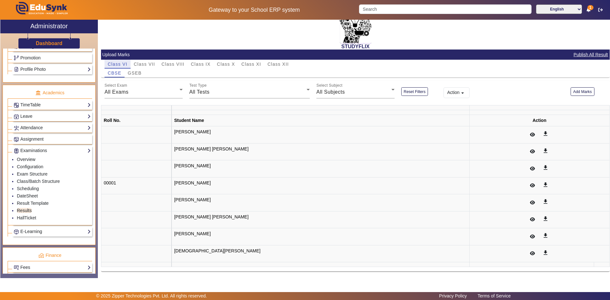
scroll to position [18, 0]
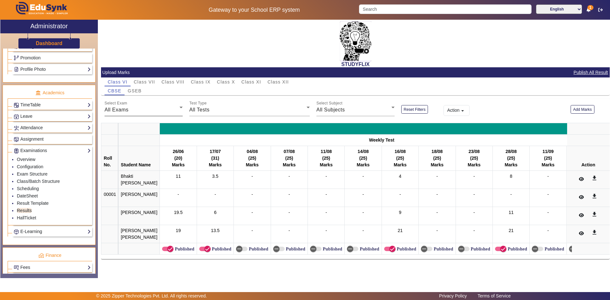
click at [155, 113] on div "All Exams" at bounding box center [142, 110] width 75 height 8
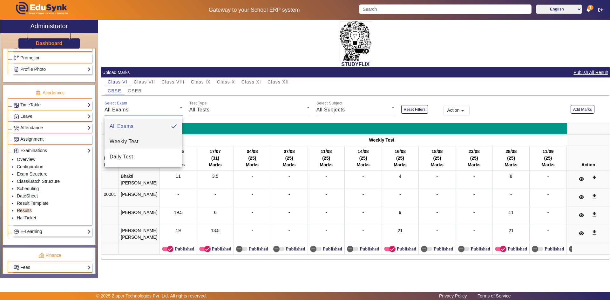
scroll to position [0, 0]
click at [153, 139] on mat-option "Weekly Test" at bounding box center [144, 141] width 78 height 15
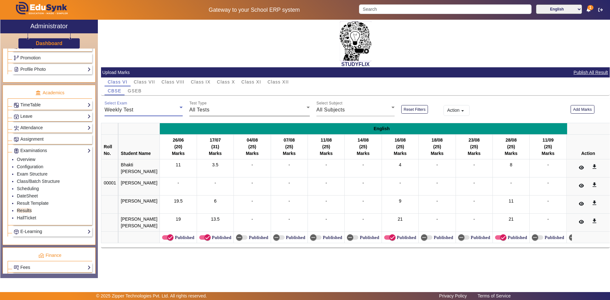
click at [224, 109] on div "All Tests" at bounding box center [247, 110] width 117 height 8
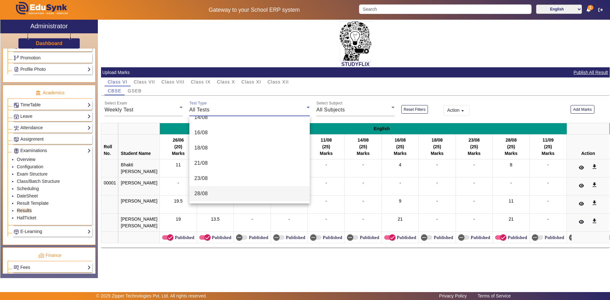
scroll to position [299, 0]
click at [233, 167] on mat-option "18/09" at bounding box center [249, 162] width 120 height 15
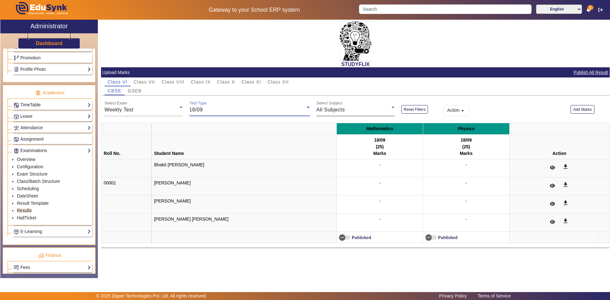
click at [336, 106] on div "All Subjects" at bounding box center [353, 110] width 75 height 8
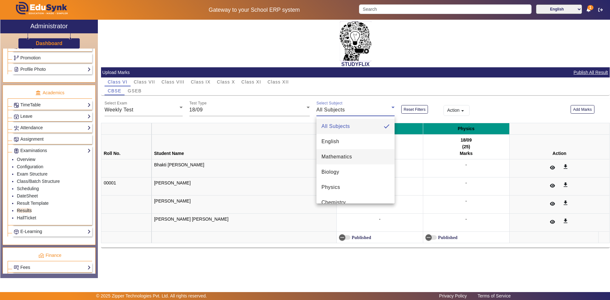
click at [345, 156] on span "Mathematics" at bounding box center [336, 157] width 30 height 8
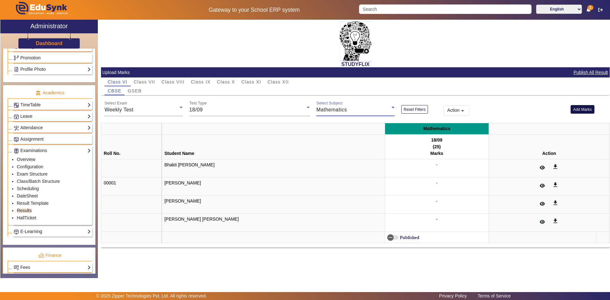
click at [581, 110] on button "Add Marks" at bounding box center [582, 109] width 24 height 9
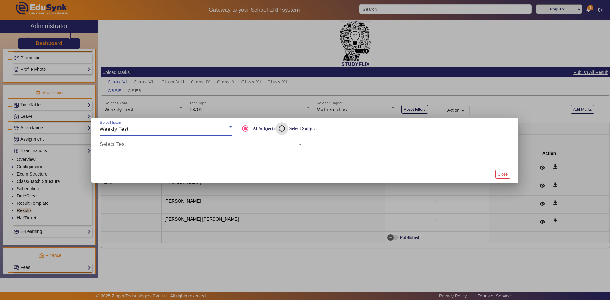
click at [283, 127] on input "Select Subject" at bounding box center [281, 128] width 13 height 13
radio input "true"
click at [249, 149] on span at bounding box center [199, 147] width 199 height 8
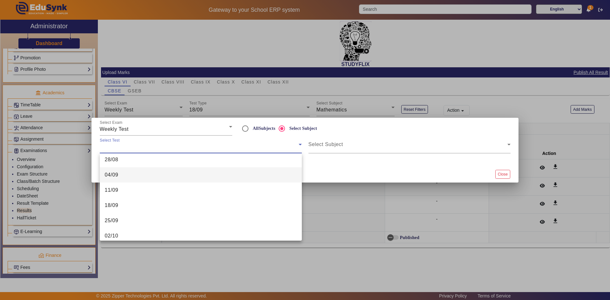
scroll to position [284, 0]
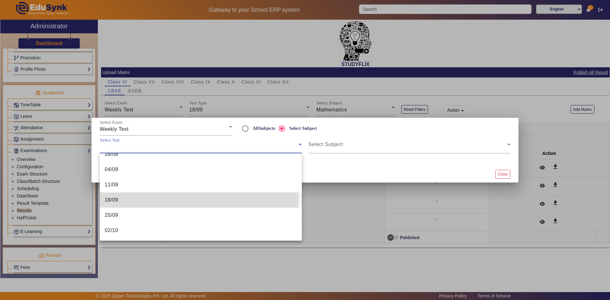
click at [127, 199] on mat-option "18/09" at bounding box center [201, 199] width 202 height 15
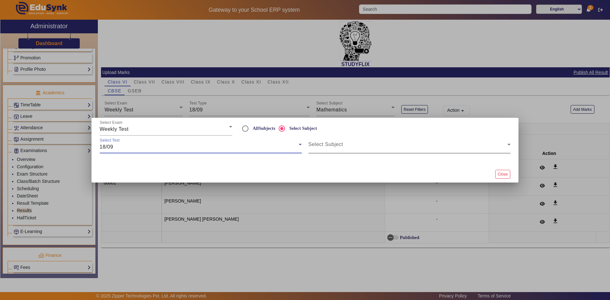
click at [340, 146] on span at bounding box center [407, 147] width 199 height 8
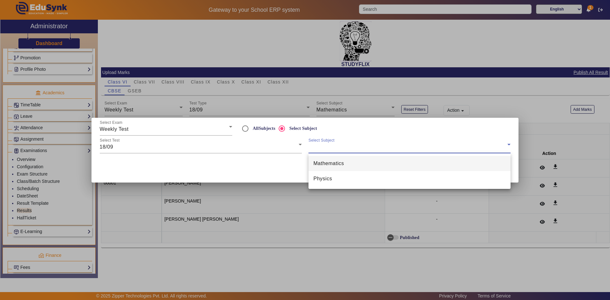
click at [358, 164] on mat-option "Mathematics" at bounding box center [409, 163] width 202 height 15
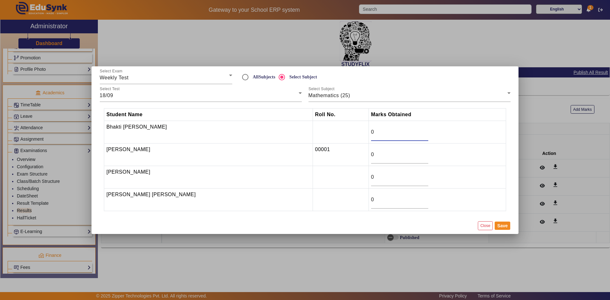
click at [371, 131] on input "0" at bounding box center [399, 132] width 57 height 8
click at [371, 179] on input "0" at bounding box center [399, 177] width 57 height 8
type input "8"
click at [371, 152] on input "0" at bounding box center [399, 155] width 57 height 8
type input "4"
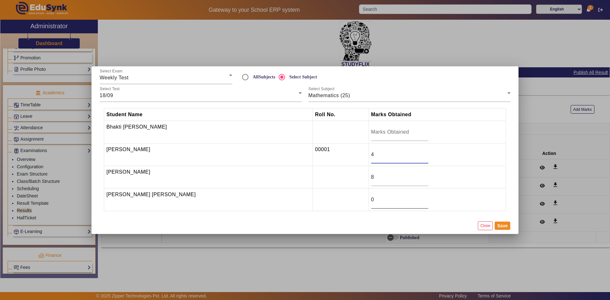
click at [371, 203] on input "0" at bounding box center [399, 200] width 57 height 8
type input "13"
click at [371, 135] on input "number" at bounding box center [399, 132] width 57 height 8
type input "9.5"
click at [500, 225] on button "Save" at bounding box center [503, 226] width 16 height 8
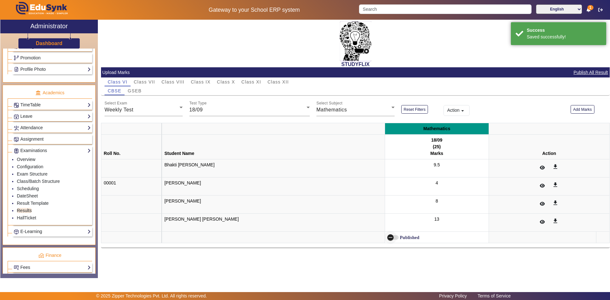
click at [384, 238] on span "button" at bounding box center [390, 237] width 13 height 13
click at [136, 91] on span "GSEB" at bounding box center [135, 91] width 14 height 4
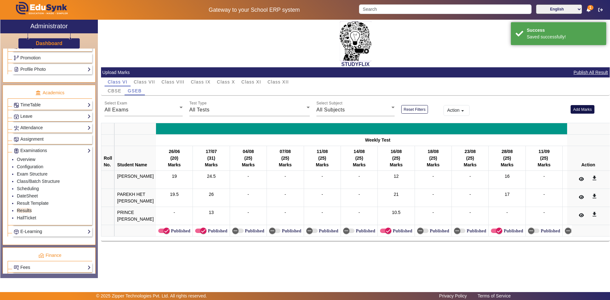
click at [584, 110] on button "Add Marks" at bounding box center [582, 109] width 24 height 9
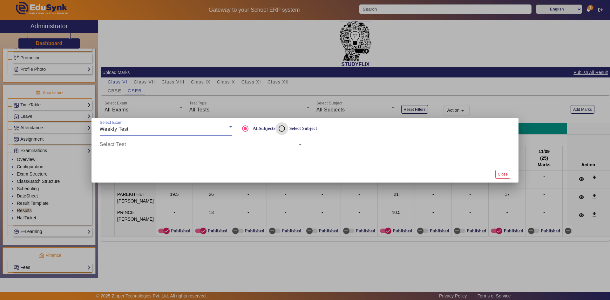
click at [280, 127] on input "Select Subject" at bounding box center [281, 128] width 13 height 13
radio input "true"
click at [264, 145] on span at bounding box center [199, 147] width 199 height 8
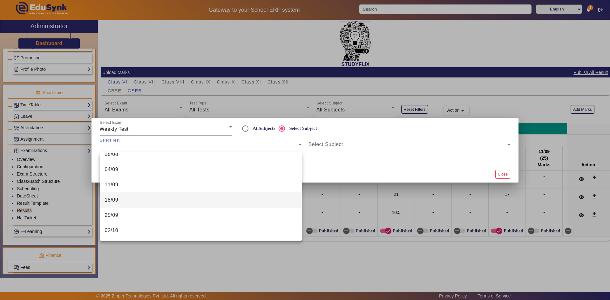
click at [152, 203] on mat-option "18/09" at bounding box center [201, 199] width 202 height 15
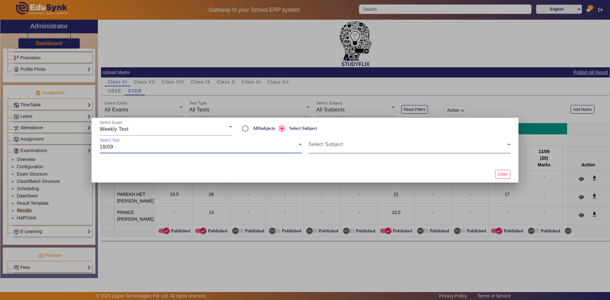
click at [354, 144] on span at bounding box center [407, 147] width 199 height 8
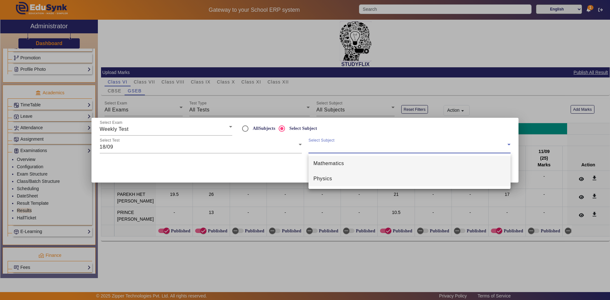
click at [337, 180] on mat-option "Physics" at bounding box center [409, 178] width 202 height 15
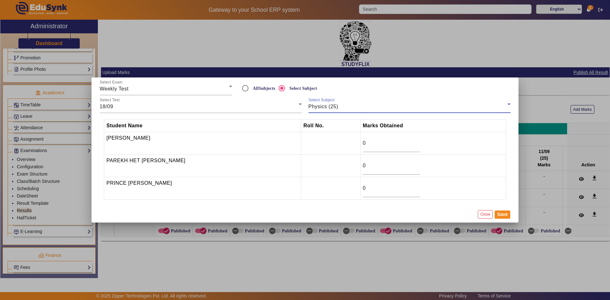
click at [332, 105] on span "Physics (25)" at bounding box center [323, 106] width 30 height 5
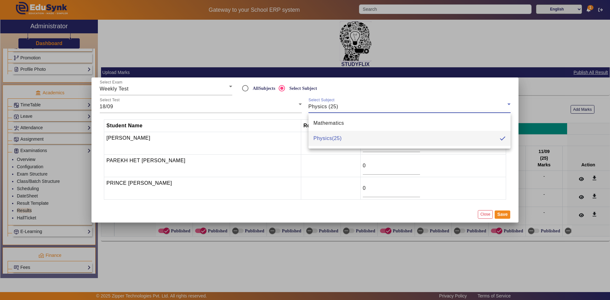
click at [339, 124] on span "Mathematics" at bounding box center [329, 123] width 30 height 8
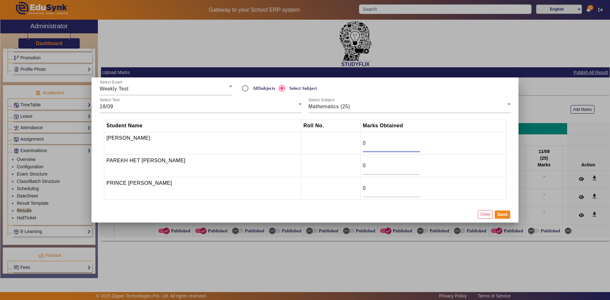
click at [375, 145] on input "0" at bounding box center [391, 143] width 57 height 8
click at [372, 168] on input "0" at bounding box center [391, 166] width 57 height 8
type input "18.5"
click at [369, 143] on input "0" at bounding box center [391, 143] width 57 height 8
type input "19"
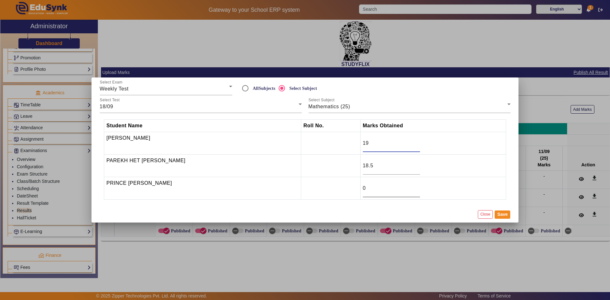
click at [366, 185] on input "0" at bounding box center [391, 189] width 57 height 8
type input "0"
type input "10.5"
click at [507, 216] on button "Save" at bounding box center [503, 215] width 16 height 8
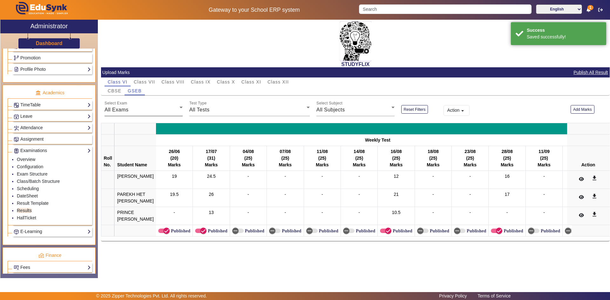
click at [144, 112] on div "All Exams" at bounding box center [142, 110] width 75 height 8
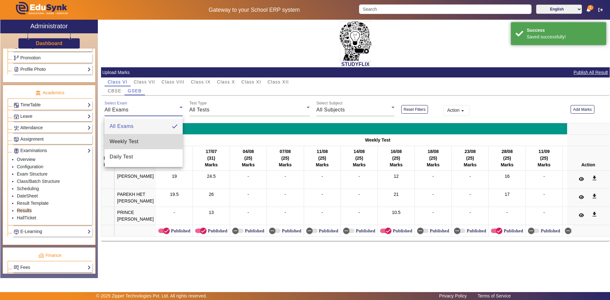
click at [146, 139] on mat-option "Weekly Test" at bounding box center [144, 141] width 78 height 15
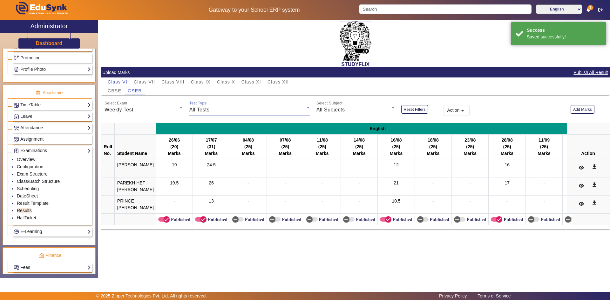
click at [212, 109] on div "All Tests" at bounding box center [247, 110] width 117 height 8
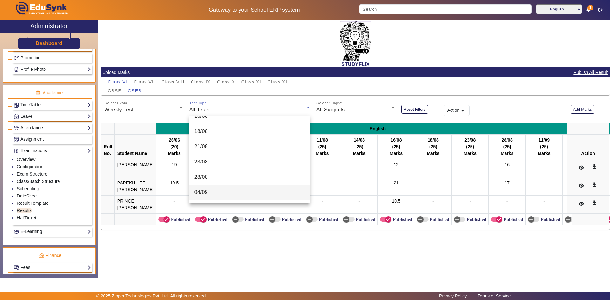
scroll to position [299, 0]
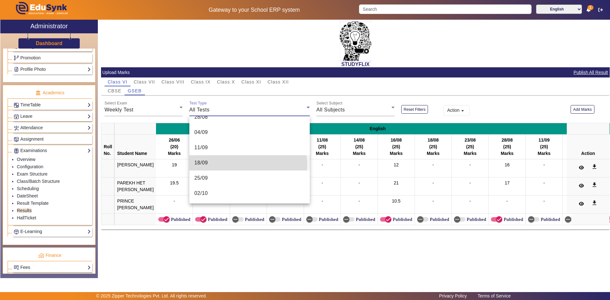
click at [239, 165] on mat-option "18/09" at bounding box center [249, 162] width 120 height 15
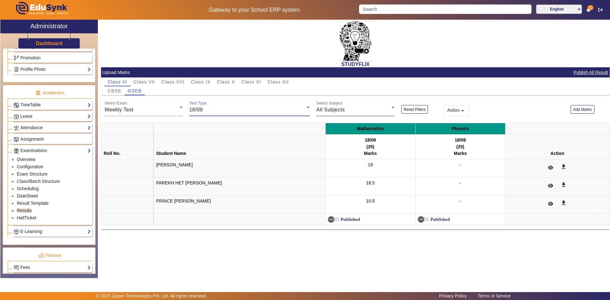
click at [338, 111] on span "All Subjects" at bounding box center [330, 109] width 29 height 5
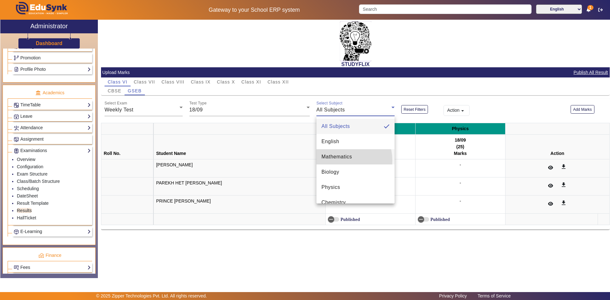
click at [339, 161] on span "Mathematics" at bounding box center [336, 157] width 30 height 8
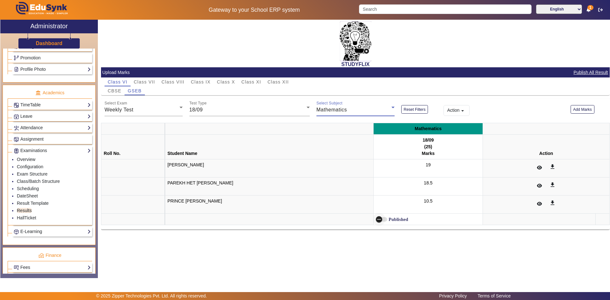
click at [381, 219] on span "button" at bounding box center [379, 219] width 13 height 13
click at [204, 80] on span "Class IX" at bounding box center [201, 82] width 20 height 4
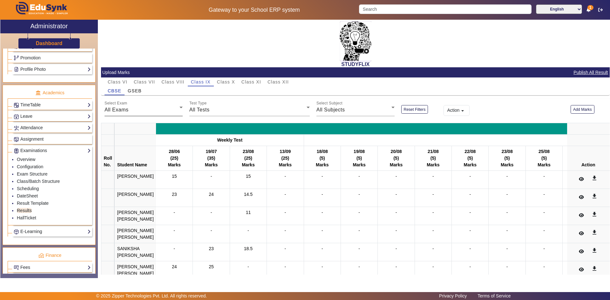
click at [128, 110] on span "All Exams" at bounding box center [117, 109] width 24 height 5
click at [171, 109] on body "Gateway to your School ERP system English हिंदी (Hindi) ಕನ್ನಡ (Kannada) தமிழ் (…" at bounding box center [305, 150] width 610 height 300
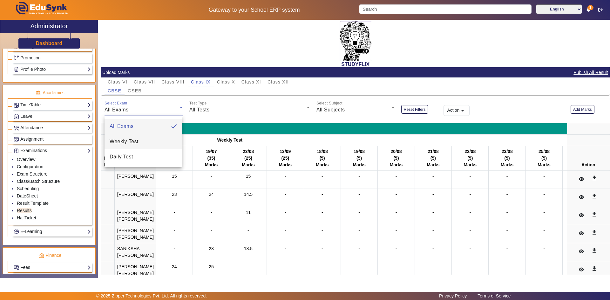
click at [157, 144] on mat-option "Weekly Test" at bounding box center [144, 141] width 78 height 15
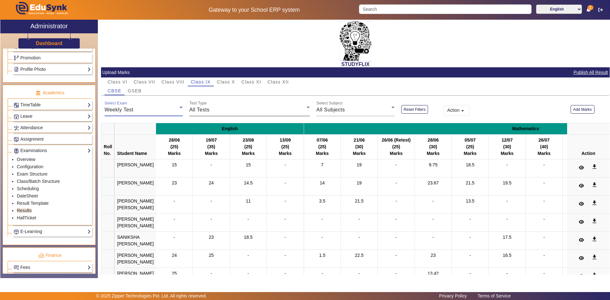
click at [219, 113] on div "All Tests" at bounding box center [247, 110] width 117 height 8
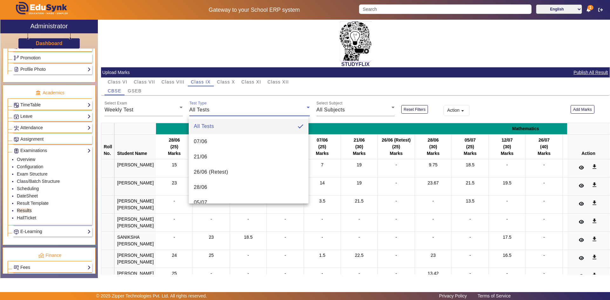
scroll to position [162, 0]
drag, startPoint x: 158, startPoint y: 110, endPoint x: 165, endPoint y: 112, distance: 7.7
click at [158, 110] on div at bounding box center [305, 150] width 610 height 300
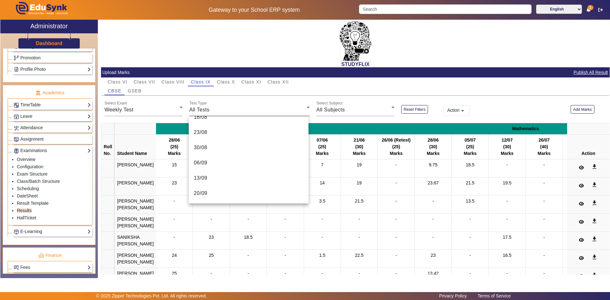
click at [215, 111] on div "All Tests" at bounding box center [247, 110] width 117 height 8
click at [290, 246] on div at bounding box center [305, 150] width 610 height 300
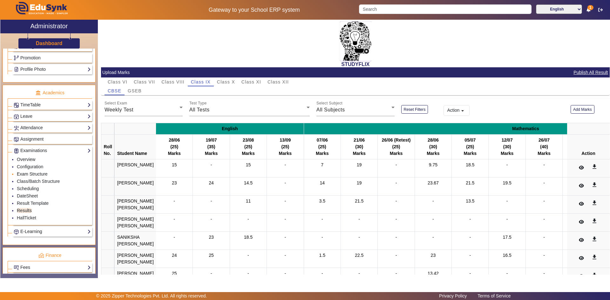
click at [37, 174] on link "Exam Structure" at bounding box center [32, 174] width 30 height 5
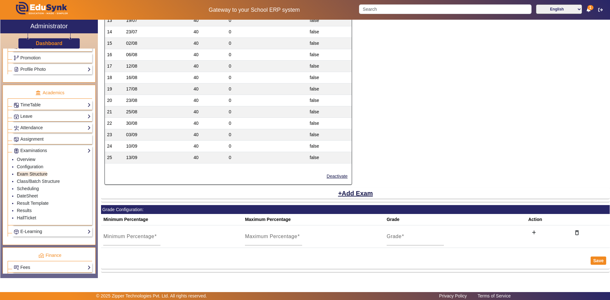
scroll to position [1043, 0]
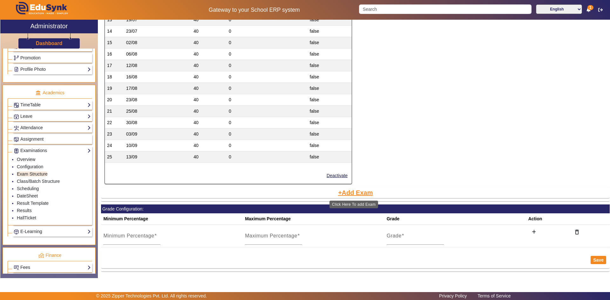
click at [367, 195] on button "Add Exam" at bounding box center [355, 192] width 36 height 11
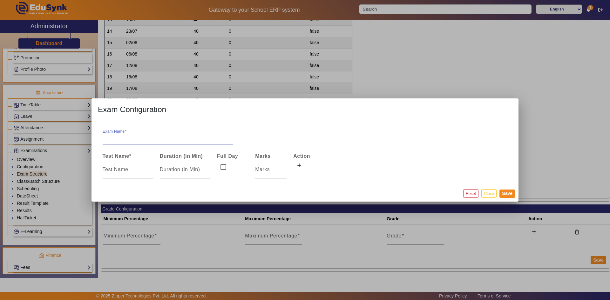
click at [130, 136] on input "Exam Name" at bounding box center [168, 138] width 131 height 8
drag, startPoint x: 99, startPoint y: 137, endPoint x: 105, endPoint y: 137, distance: 6.4
click at [104, 137] on mat-dialog-content "Exam Name Test Name * Duration (in Min) Full Day Marks Action" at bounding box center [304, 152] width 427 height 65
drag, startPoint x: 107, startPoint y: 137, endPoint x: 125, endPoint y: 139, distance: 18.6
click at [125, 139] on div "Exam Name" at bounding box center [168, 136] width 131 height 18
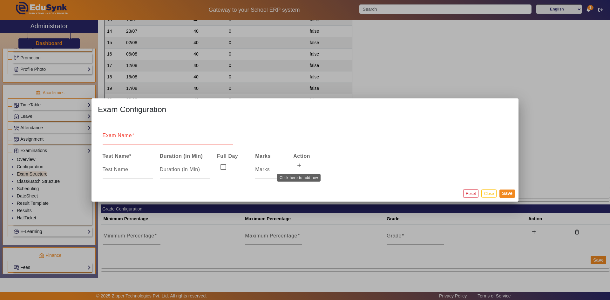
click at [295, 166] on button at bounding box center [298, 166] width 11 height 11
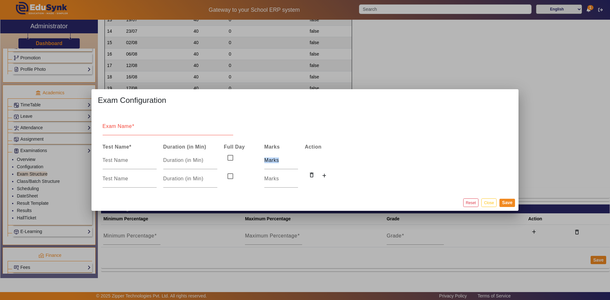
click at [295, 166] on div at bounding box center [281, 161] width 34 height 18
click at [321, 177] on button at bounding box center [323, 176] width 11 height 11
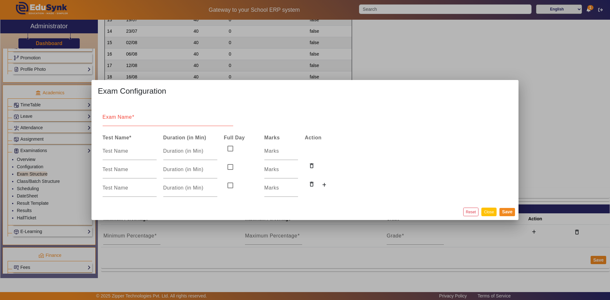
click at [491, 215] on button "Close" at bounding box center [488, 212] width 15 height 9
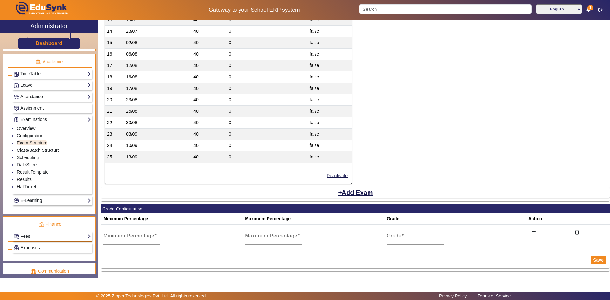
scroll to position [238, 0]
click at [363, 196] on button "Add Exam" at bounding box center [355, 192] width 36 height 11
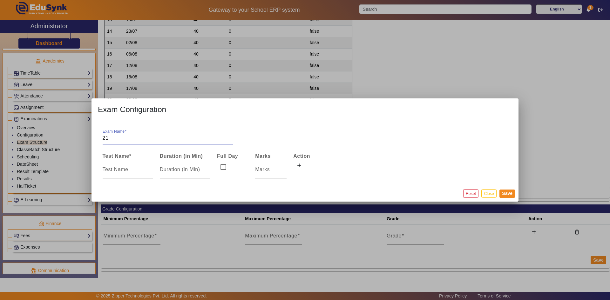
type input "2"
type input "[DATE]"
click at [127, 172] on input at bounding box center [128, 170] width 51 height 8
type input "s"
type input "SS"
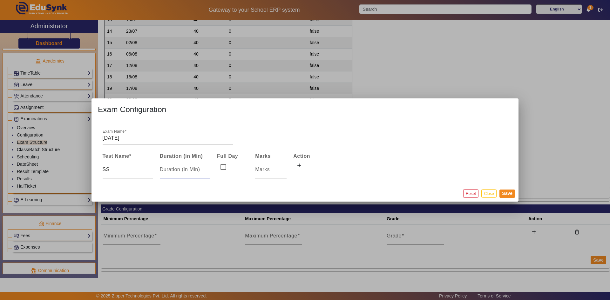
click at [166, 167] on input "number" at bounding box center [185, 170] width 51 height 8
type input "50"
click at [266, 169] on input "number" at bounding box center [270, 170] width 31 height 8
type input "25"
click at [299, 167] on icon at bounding box center [299, 166] width 4 height 4
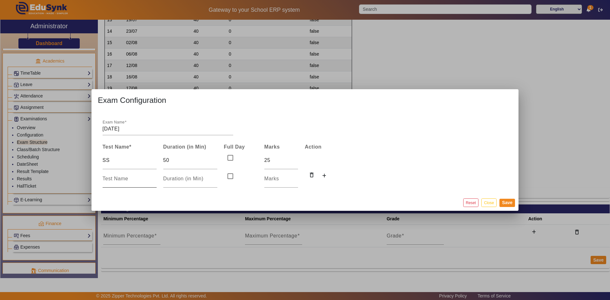
click at [123, 178] on input at bounding box center [130, 179] width 54 height 8
type input "ENG"
click at [181, 176] on input "number" at bounding box center [190, 179] width 54 height 8
type input "50"
click at [281, 180] on input "number" at bounding box center [281, 179] width 34 height 8
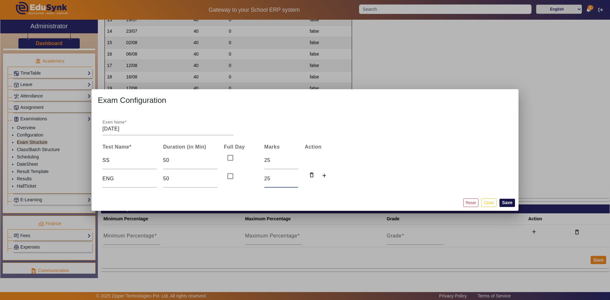
type input "25"
click at [506, 203] on button "Save" at bounding box center [507, 203] width 16 height 8
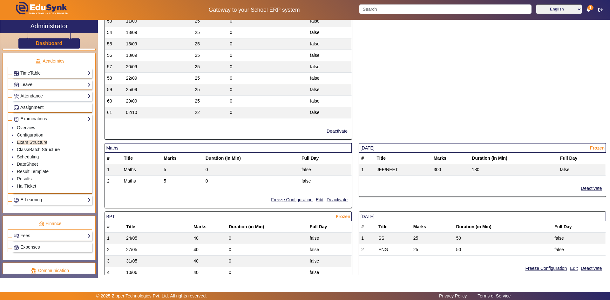
scroll to position [751, 0]
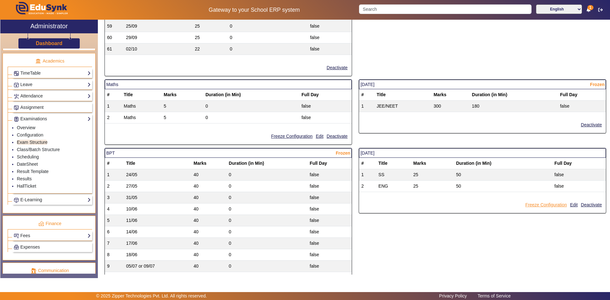
click at [539, 206] on button "Freeze Configuration" at bounding box center [545, 205] width 43 height 8
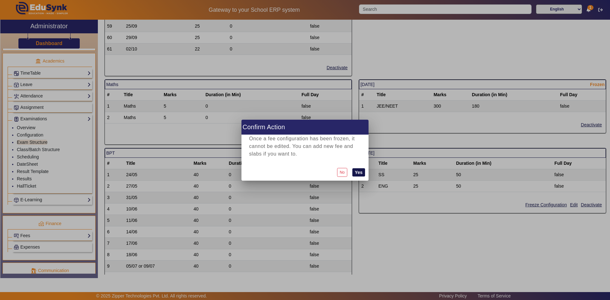
click at [358, 175] on button "Yes" at bounding box center [358, 172] width 13 height 8
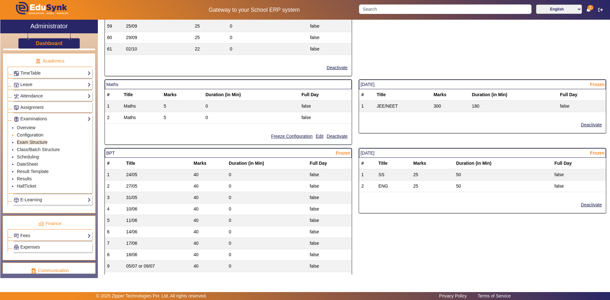
click at [38, 135] on link "Configuration" at bounding box center [30, 134] width 26 height 5
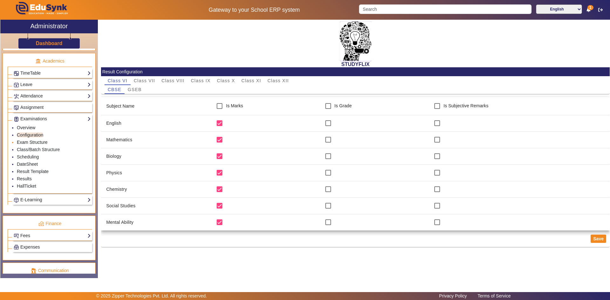
click at [36, 141] on link "Exam Structure" at bounding box center [32, 142] width 30 height 5
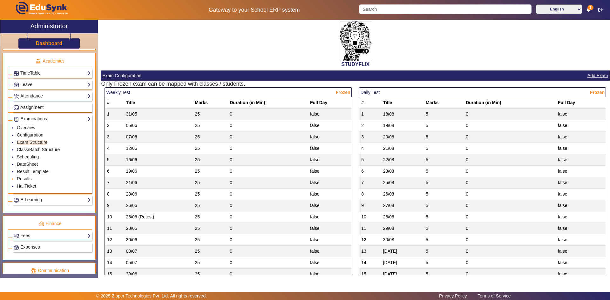
click at [23, 178] on link "Results" at bounding box center [24, 178] width 15 height 5
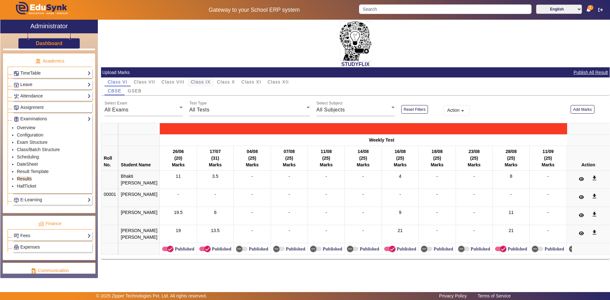
click at [201, 81] on span "Class IX" at bounding box center [201, 82] width 20 height 4
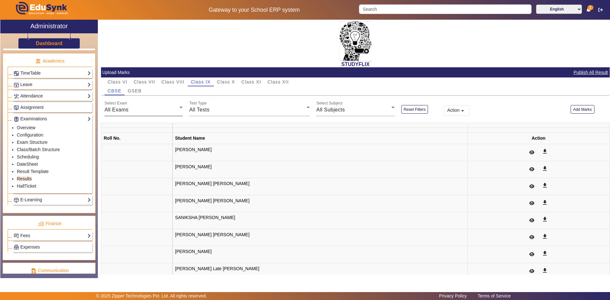
click at [142, 106] on div "All Exams" at bounding box center [142, 110] width 75 height 8
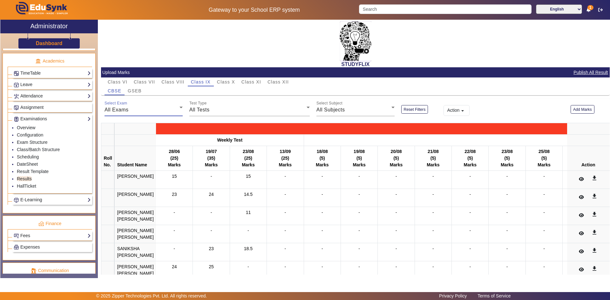
click at [162, 110] on div "All Exams" at bounding box center [142, 110] width 75 height 8
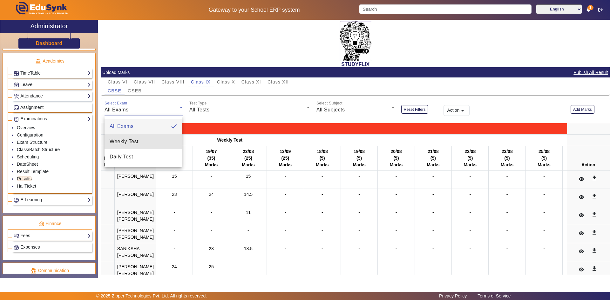
click at [152, 140] on mat-option "Weekly Test" at bounding box center [144, 141] width 78 height 15
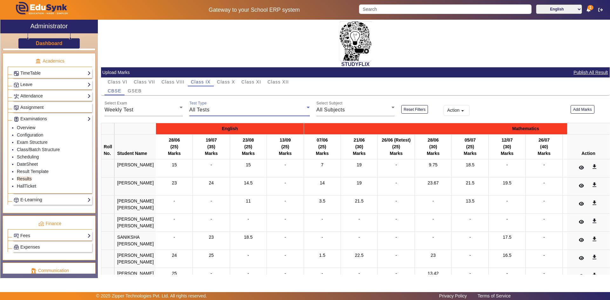
click at [250, 109] on div "All Tests" at bounding box center [247, 110] width 117 height 8
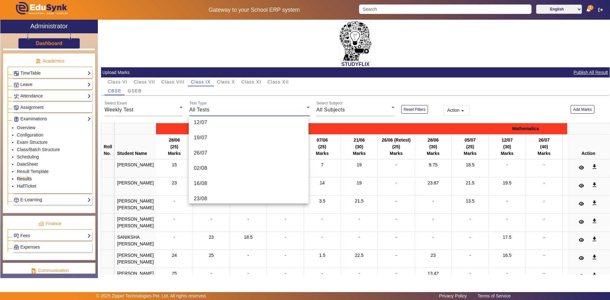
scroll to position [162, 0]
click at [32, 136] on div at bounding box center [305, 150] width 610 height 300
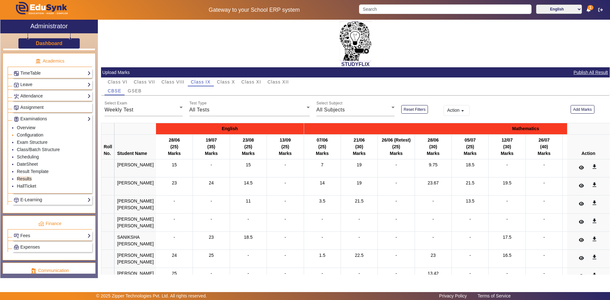
click at [36, 135] on link "Configuration" at bounding box center [30, 134] width 26 height 5
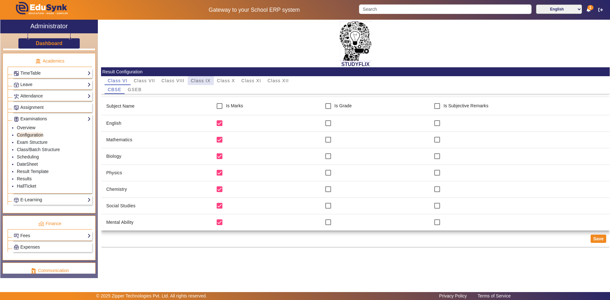
click at [191, 81] on span "Class IX" at bounding box center [201, 80] width 20 height 4
click at [40, 137] on link "Configuration" at bounding box center [30, 134] width 26 height 5
click at [40, 143] on link "Exam Structure" at bounding box center [32, 142] width 30 height 5
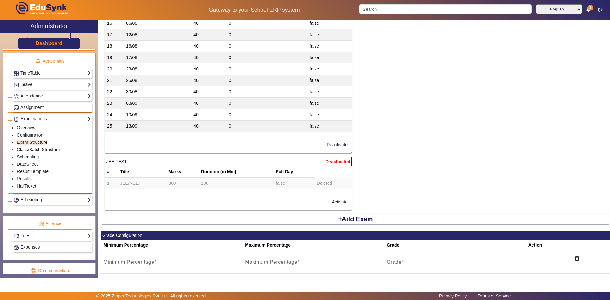
scroll to position [1101, 0]
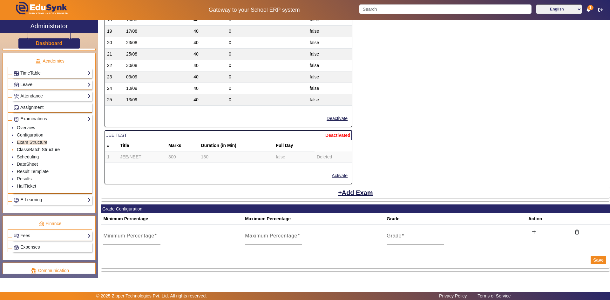
click at [42, 150] on link "Class/Batch Structure" at bounding box center [38, 149] width 43 height 5
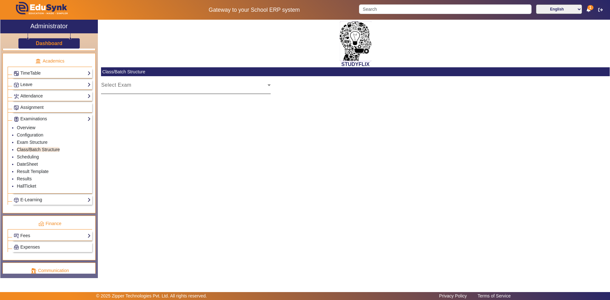
click at [215, 87] on div "Select Exam" at bounding box center [184, 88] width 166 height 8
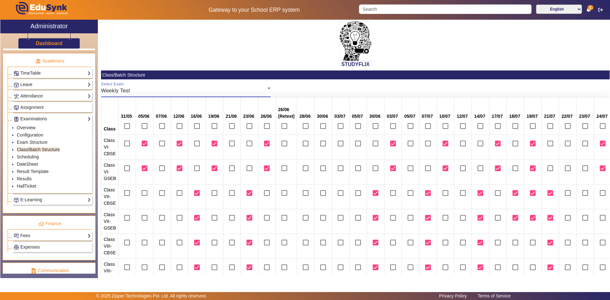
click at [243, 87] on div "Weekly Test" at bounding box center [184, 91] width 166 height 8
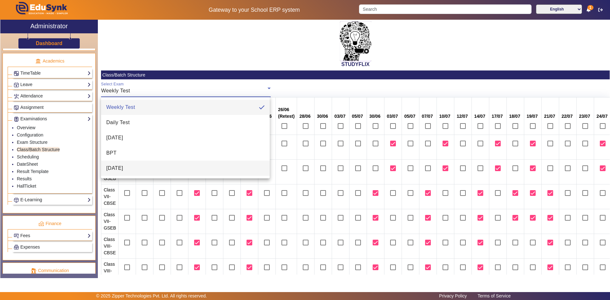
click at [127, 167] on mat-option "[DATE]" at bounding box center [185, 168] width 168 height 15
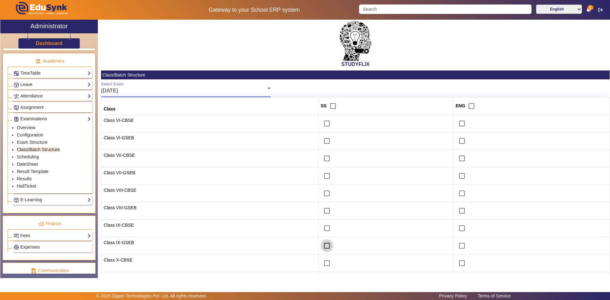
click at [321, 246] on input "checkbox" at bounding box center [327, 246] width 13 height 13
checkbox input "true"
click at [321, 231] on input "checkbox" at bounding box center [327, 228] width 13 height 13
checkbox input "true"
click at [459, 229] on input "checkbox" at bounding box center [462, 228] width 13 height 13
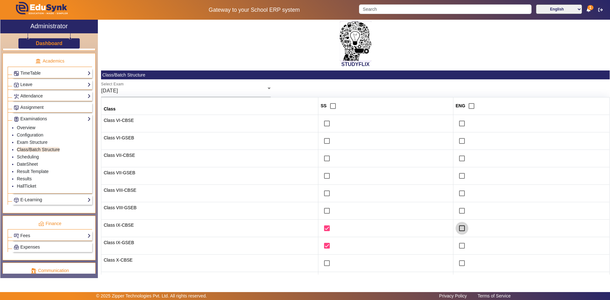
checkbox input "true"
click at [458, 246] on input "checkbox" at bounding box center [462, 246] width 13 height 13
checkbox input "true"
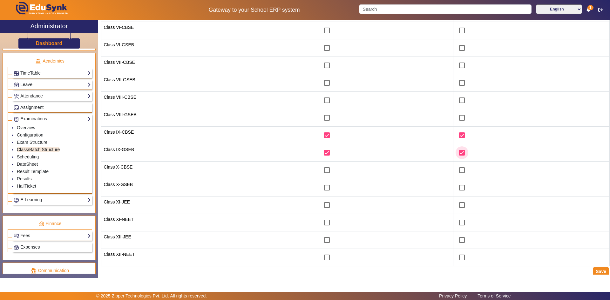
scroll to position [95, 0]
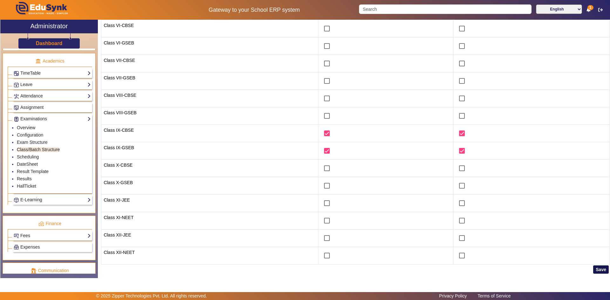
click at [595, 269] on button "Save" at bounding box center [601, 270] width 16 height 8
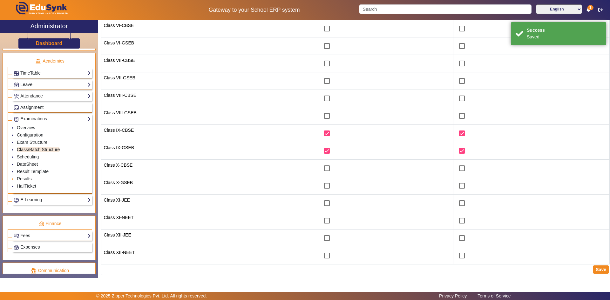
click at [24, 179] on link "Results" at bounding box center [24, 178] width 15 height 5
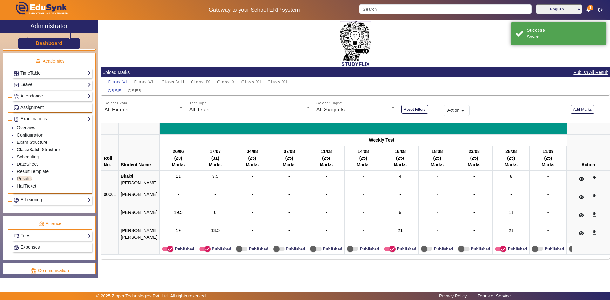
click at [151, 112] on div "All Exams" at bounding box center [142, 110] width 75 height 8
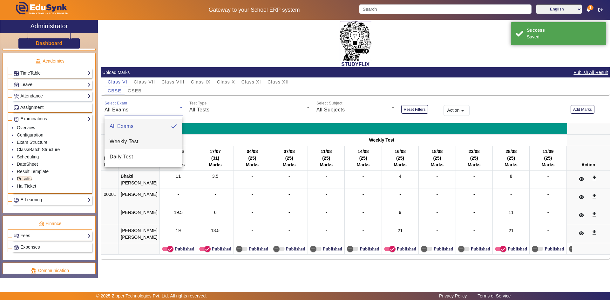
click at [145, 141] on mat-option "Weekly Test" at bounding box center [144, 141] width 78 height 15
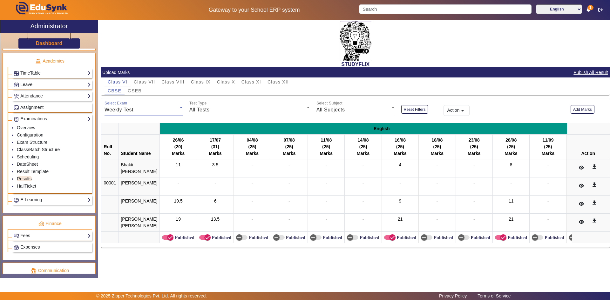
click at [248, 107] on div "All Tests" at bounding box center [247, 110] width 117 height 8
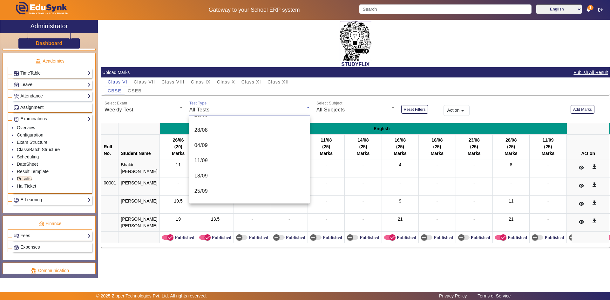
scroll to position [299, 0]
click at [201, 79] on div at bounding box center [305, 150] width 610 height 300
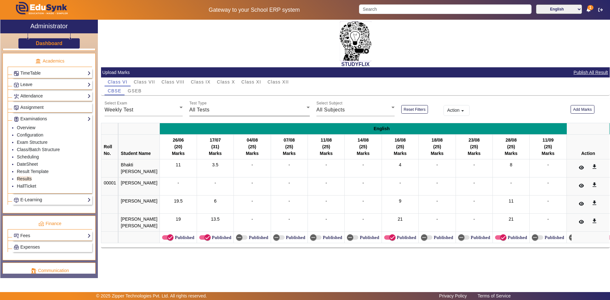
click at [199, 84] on span "Class IX" at bounding box center [201, 82] width 20 height 4
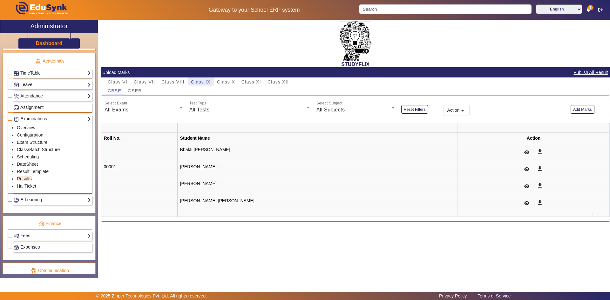
click at [147, 110] on div "All Exams" at bounding box center [142, 110] width 75 height 8
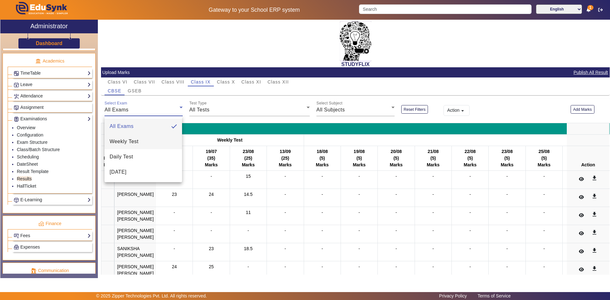
click at [146, 144] on mat-option "Weekly Test" at bounding box center [144, 141] width 78 height 15
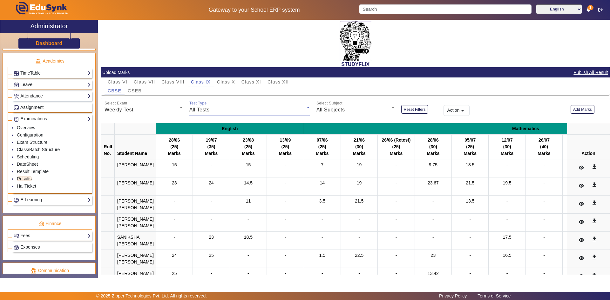
click at [250, 109] on div "All Tests" at bounding box center [247, 110] width 117 height 8
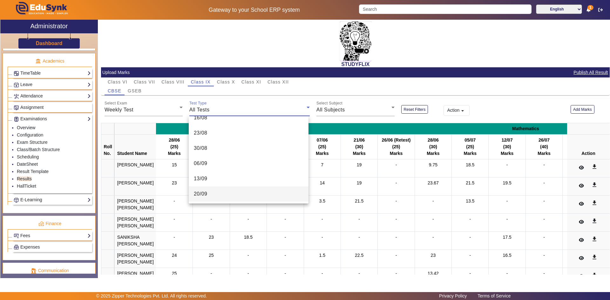
scroll to position [162, 0]
click at [227, 107] on div at bounding box center [305, 150] width 610 height 300
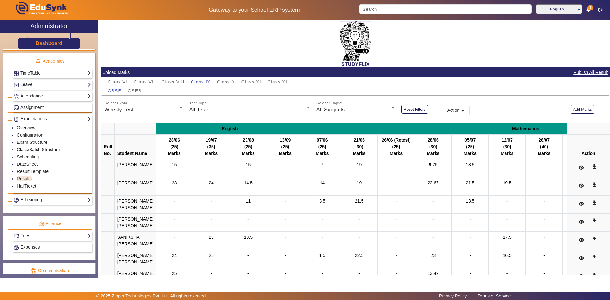
click at [140, 113] on div "Weekly Test" at bounding box center [142, 110] width 75 height 8
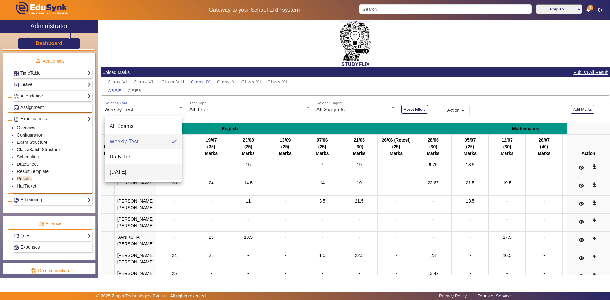
click at [133, 169] on mat-option "[DATE]" at bounding box center [144, 172] width 78 height 15
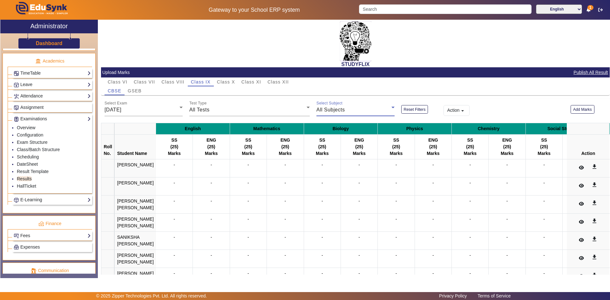
click at [357, 108] on div "All Subjects" at bounding box center [353, 110] width 75 height 8
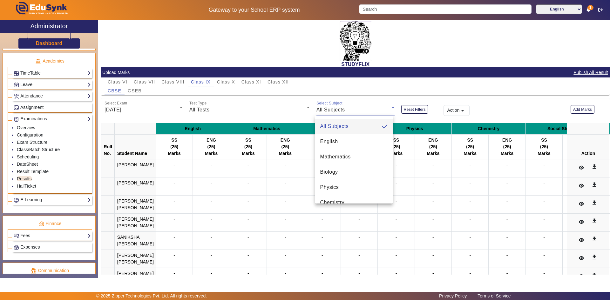
click at [205, 225] on div at bounding box center [305, 150] width 610 height 300
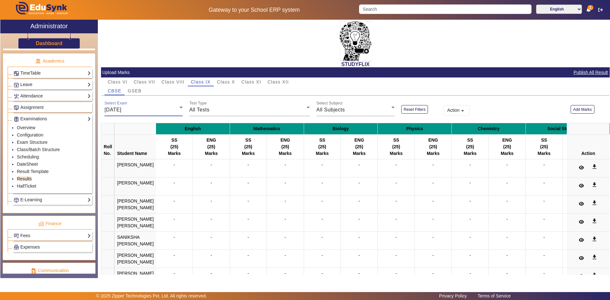
click at [133, 109] on div "[DATE]" at bounding box center [142, 110] width 75 height 8
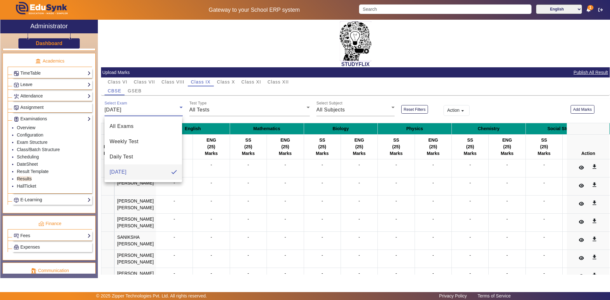
click at [245, 114] on div at bounding box center [305, 150] width 610 height 300
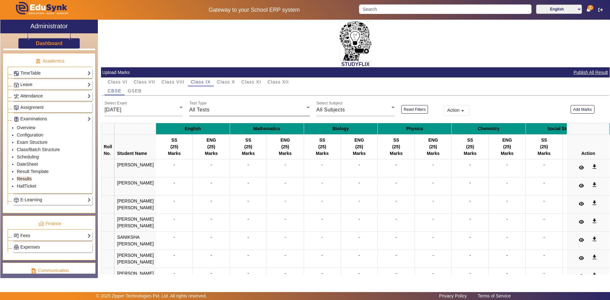
click at [240, 109] on div "All Tests" at bounding box center [247, 110] width 117 height 8
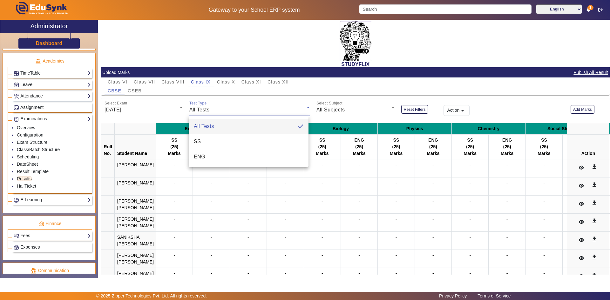
click at [127, 109] on div at bounding box center [305, 150] width 610 height 300
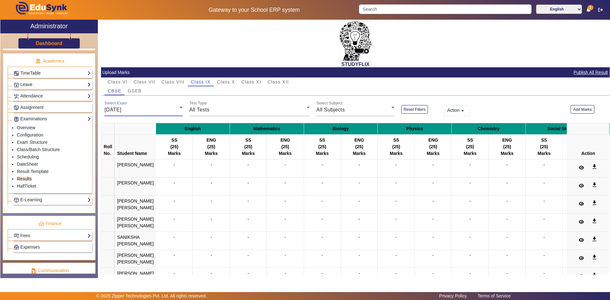
click at [140, 111] on div "[DATE]" at bounding box center [142, 110] width 75 height 8
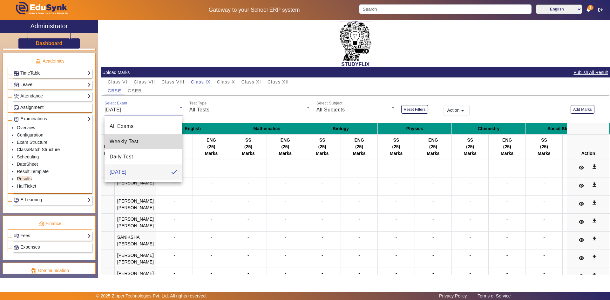
click at [140, 145] on mat-option "Weekly Test" at bounding box center [144, 141] width 78 height 15
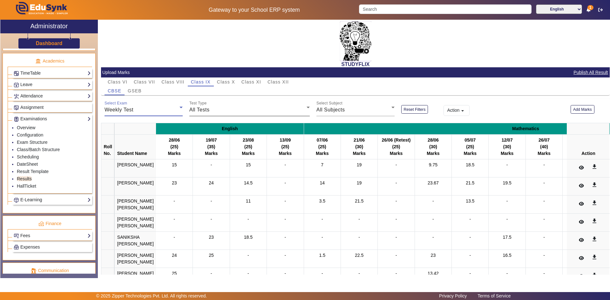
click at [221, 111] on div "All Tests" at bounding box center [247, 110] width 117 height 8
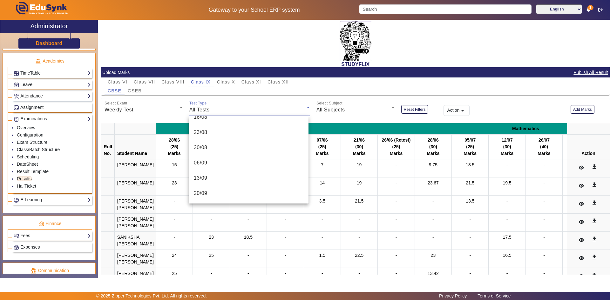
click at [151, 109] on div at bounding box center [305, 150] width 610 height 300
